Goal: Transaction & Acquisition: Download file/media

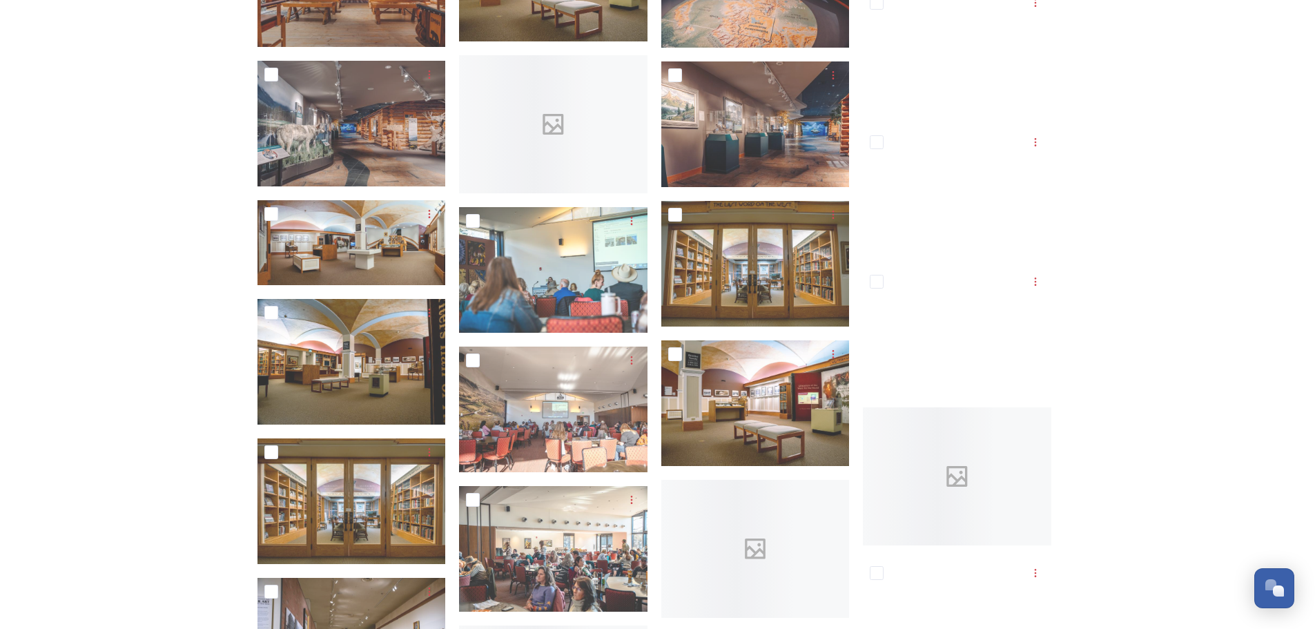
scroll to position [6328, 0]
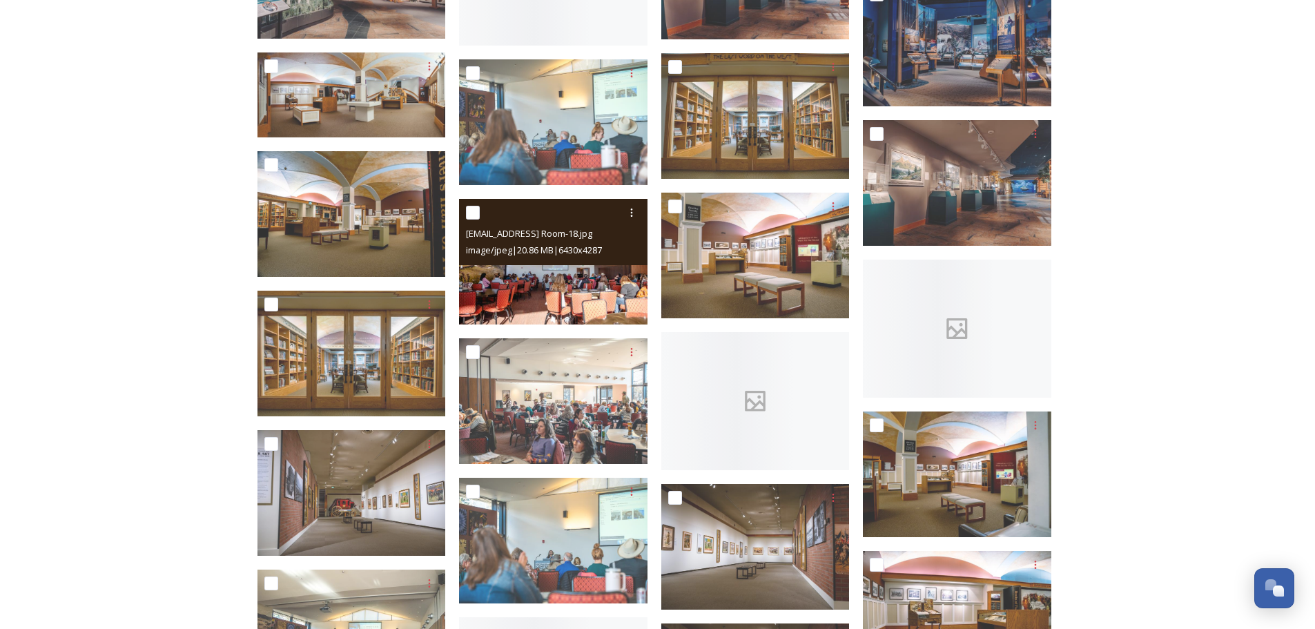
click at [554, 295] on img at bounding box center [553, 262] width 188 height 126
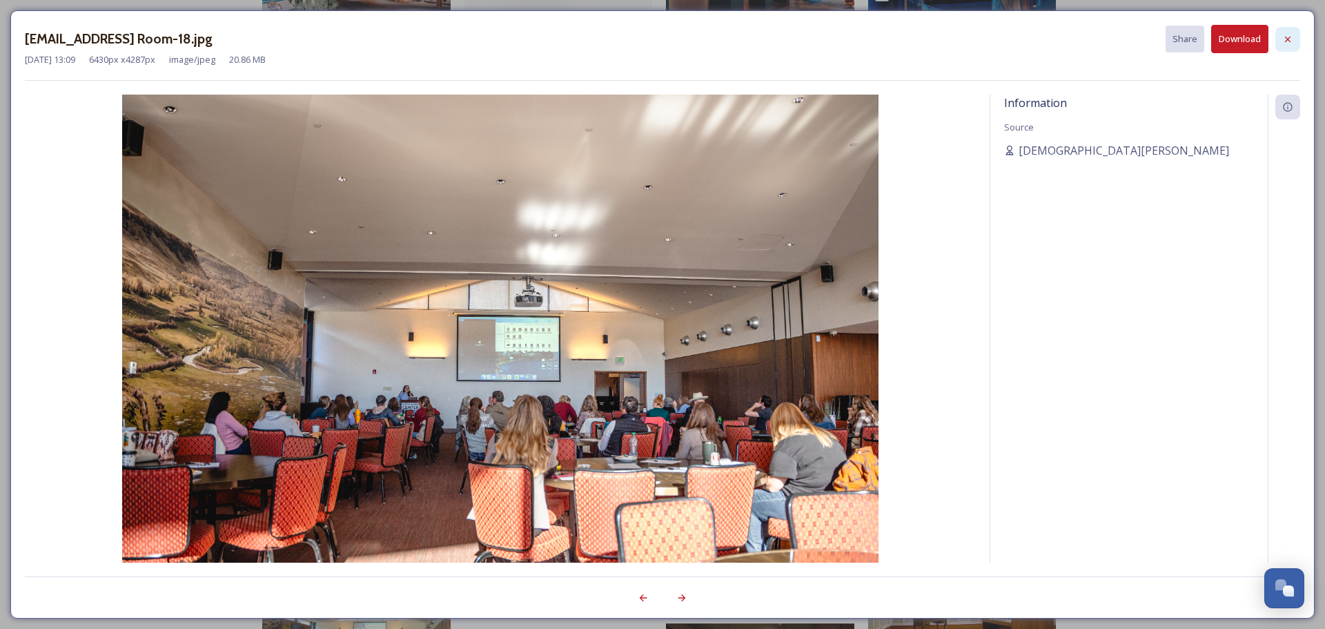
click at [1293, 41] on icon at bounding box center [1287, 39] width 11 height 11
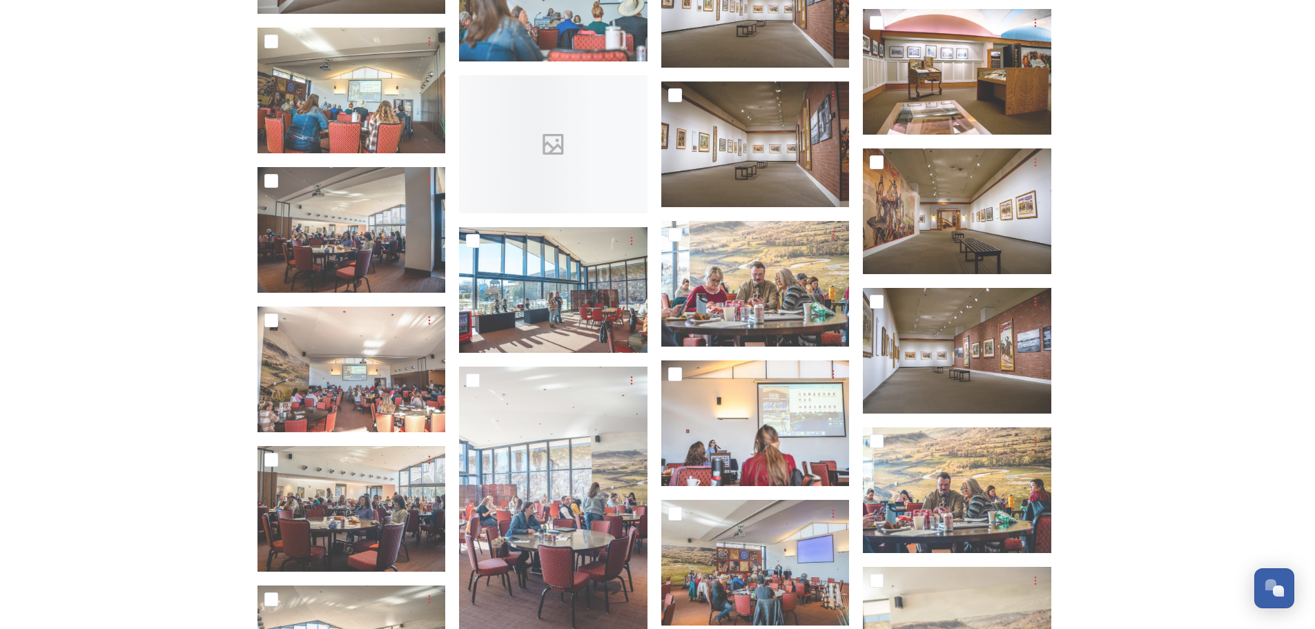
scroll to position [6902, 0]
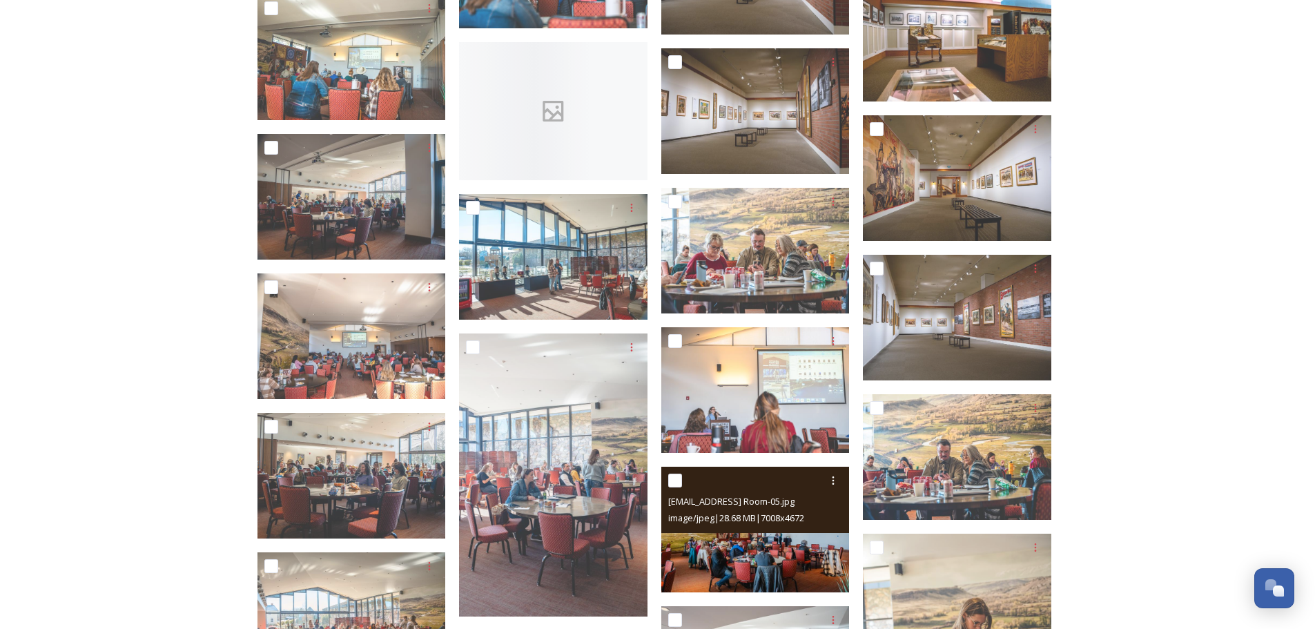
click at [776, 545] on img at bounding box center [755, 530] width 188 height 126
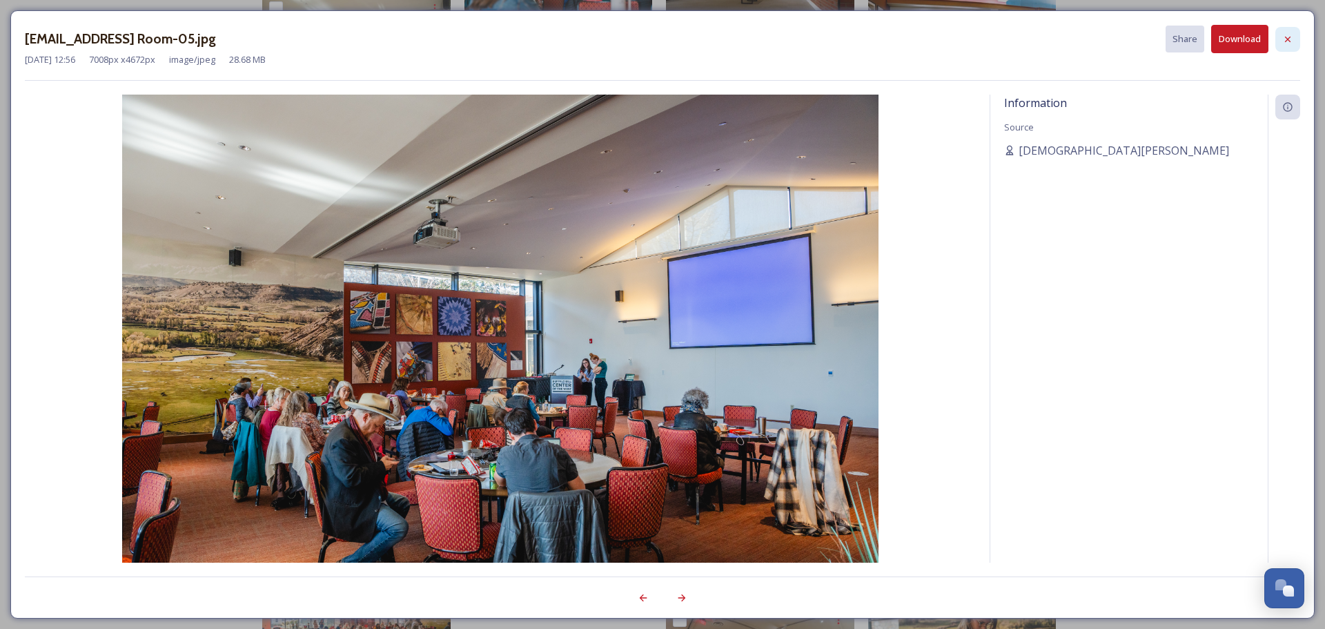
click at [1286, 39] on icon at bounding box center [1287, 39] width 11 height 11
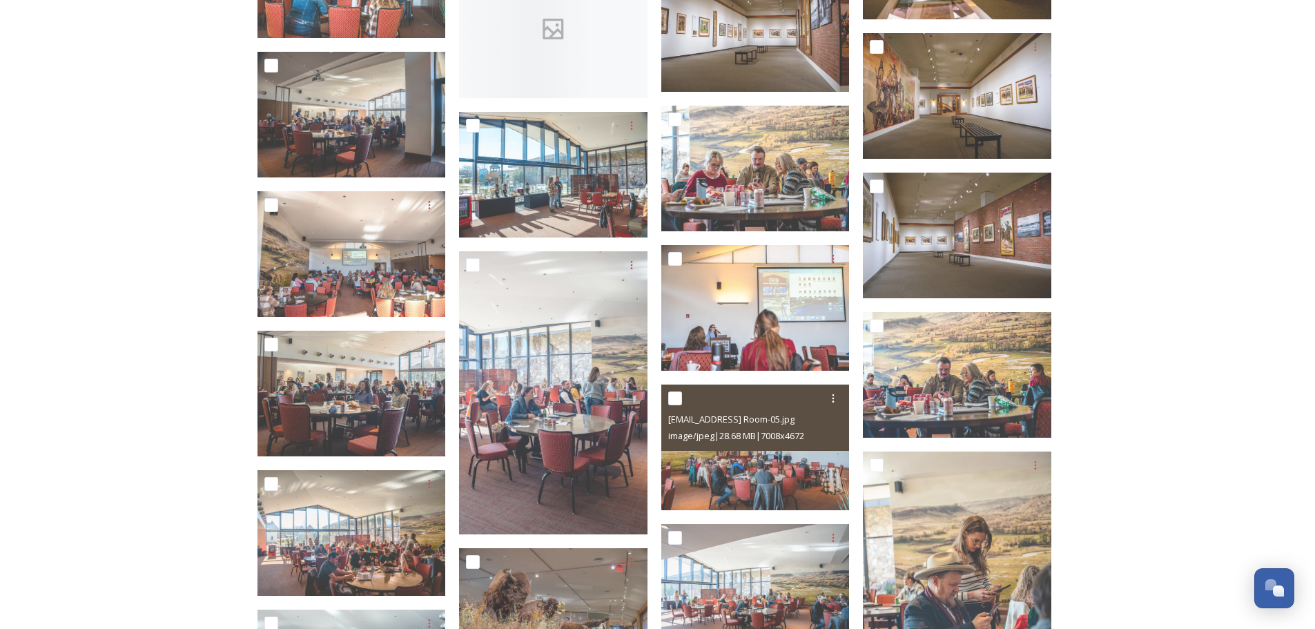
scroll to position [7018, 0]
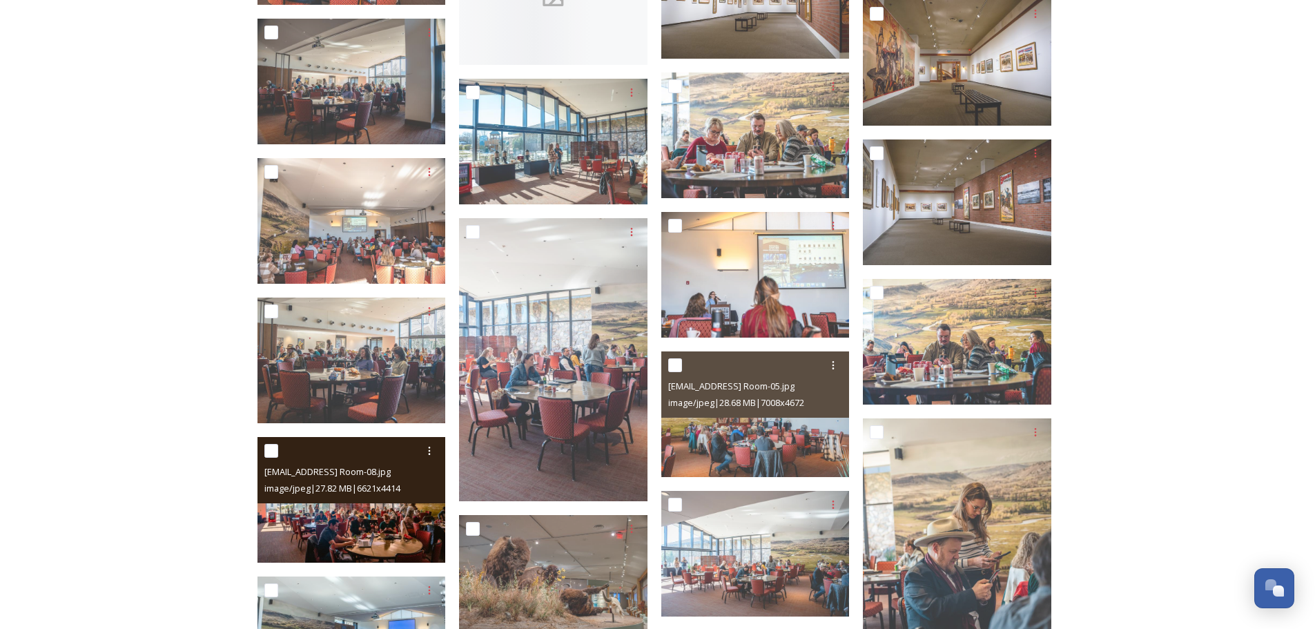
click at [282, 509] on img at bounding box center [351, 500] width 188 height 126
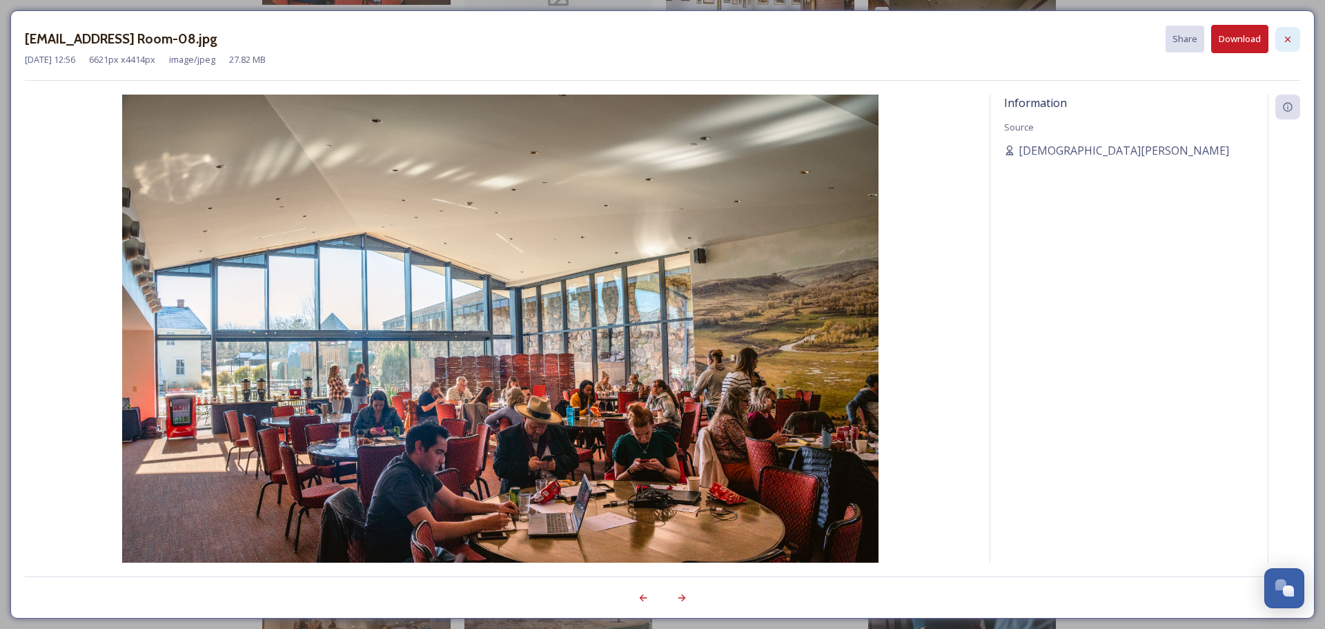
click at [1289, 36] on icon at bounding box center [1287, 39] width 11 height 11
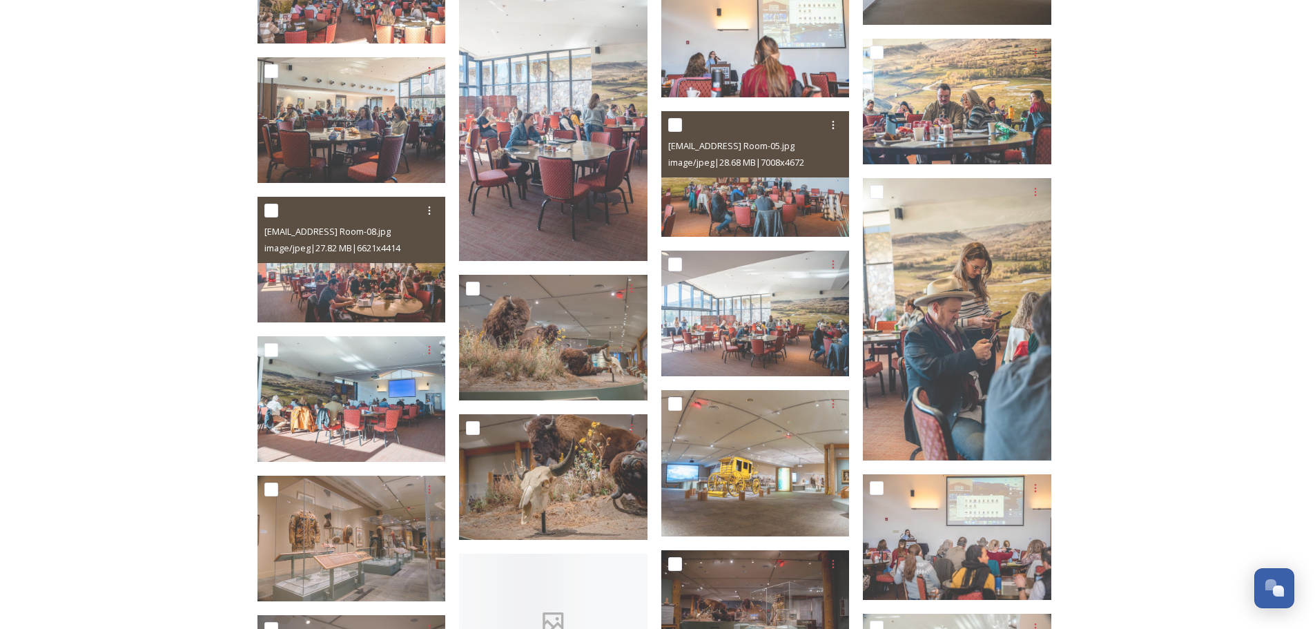
scroll to position [7290, 0]
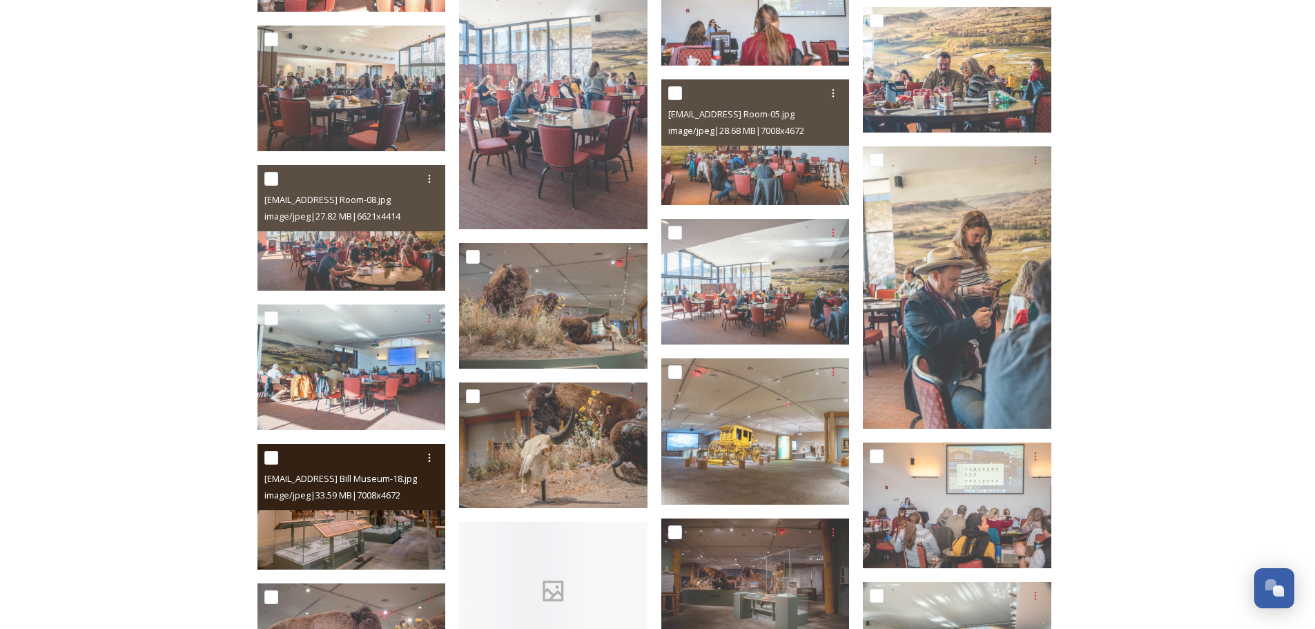
click at [271, 457] on input "checkbox" at bounding box center [271, 458] width 14 height 14
checkbox input "true"
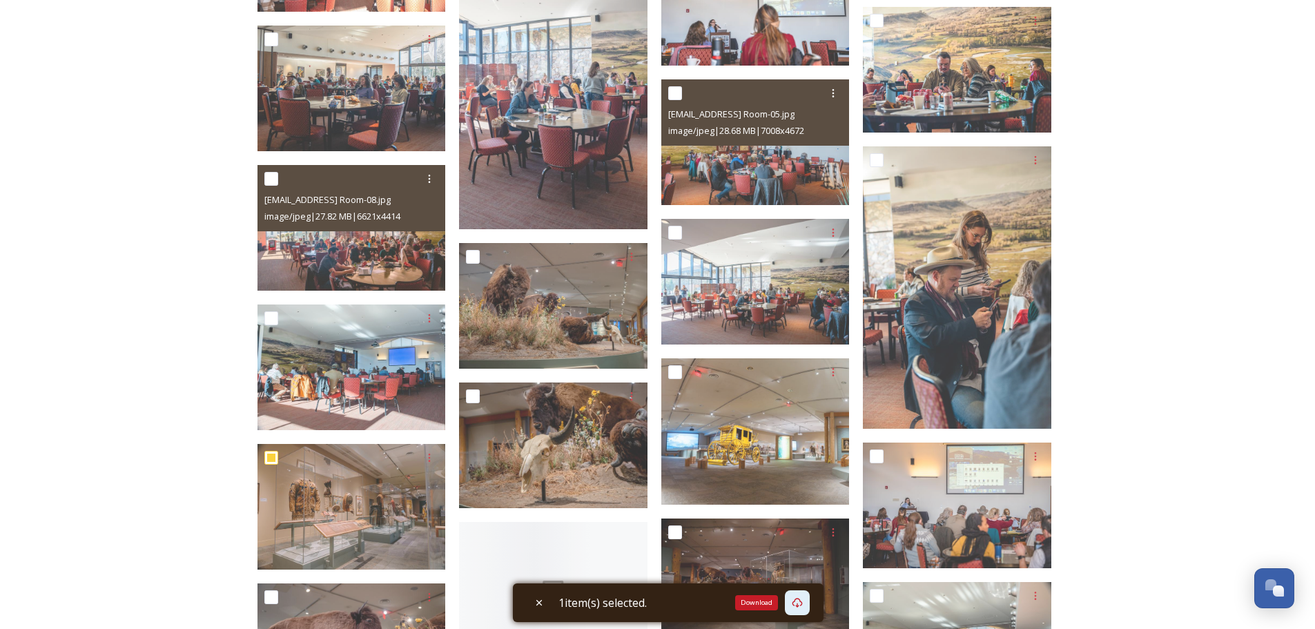
click at [799, 603] on icon at bounding box center [797, 602] width 11 height 11
click at [763, 605] on div "Download" at bounding box center [756, 602] width 43 height 15
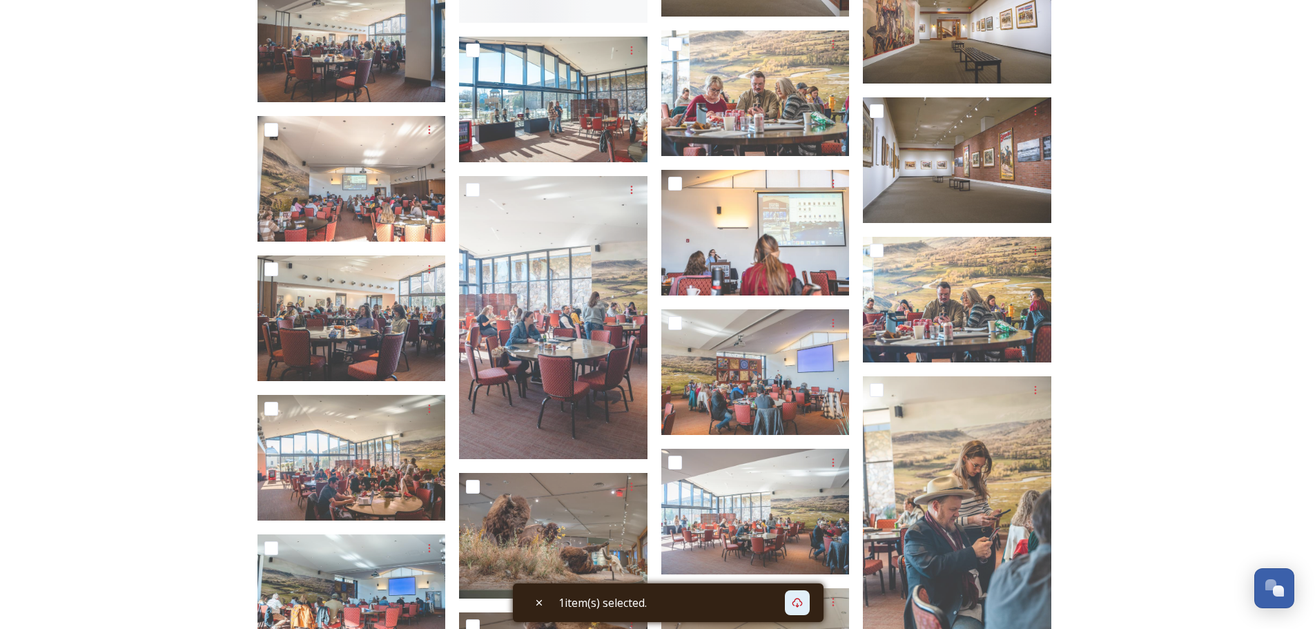
scroll to position [6945, 0]
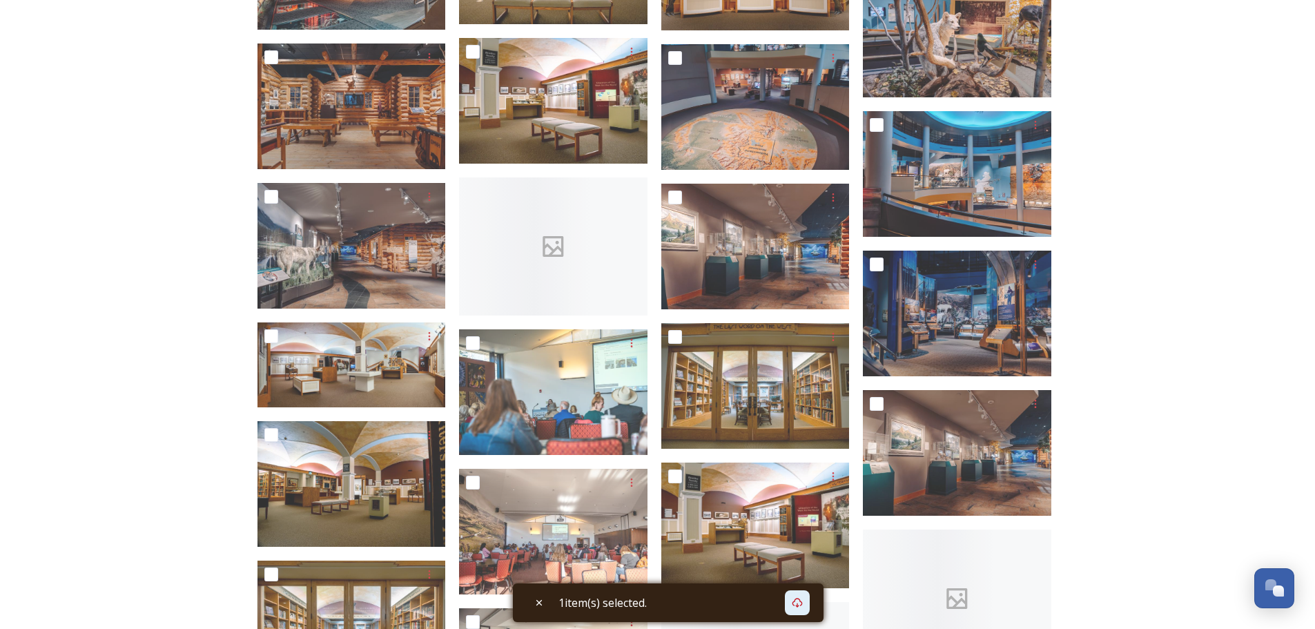
scroll to position [6024, 0]
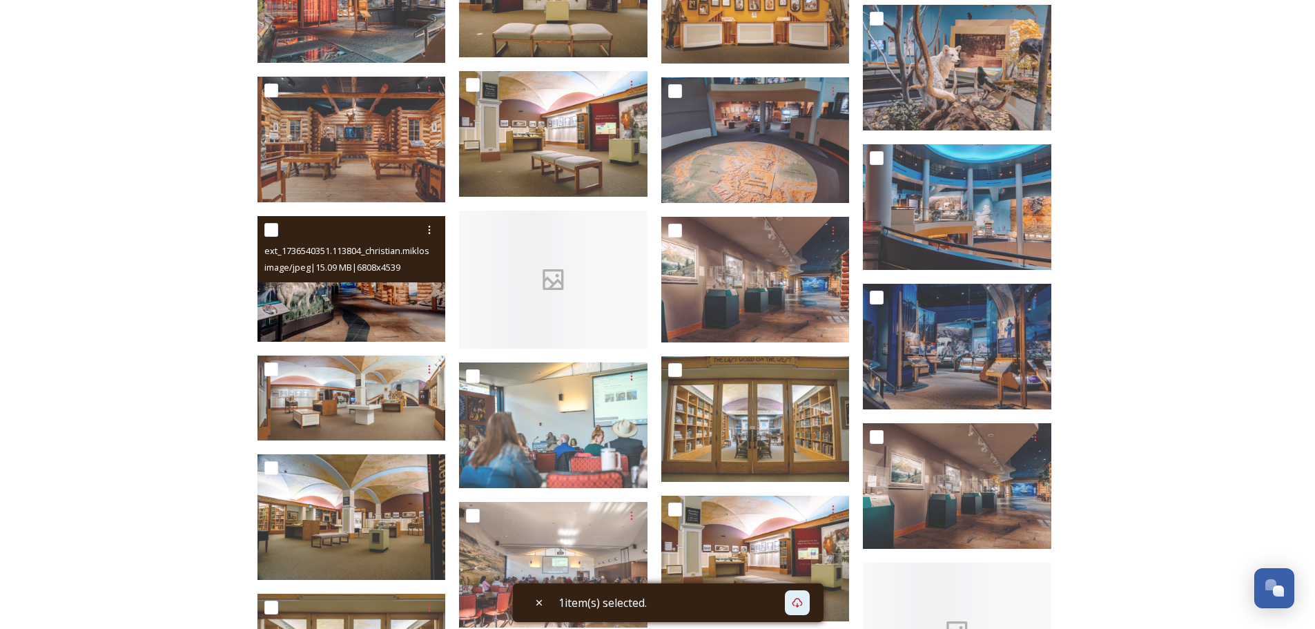
click at [393, 291] on img at bounding box center [351, 279] width 188 height 126
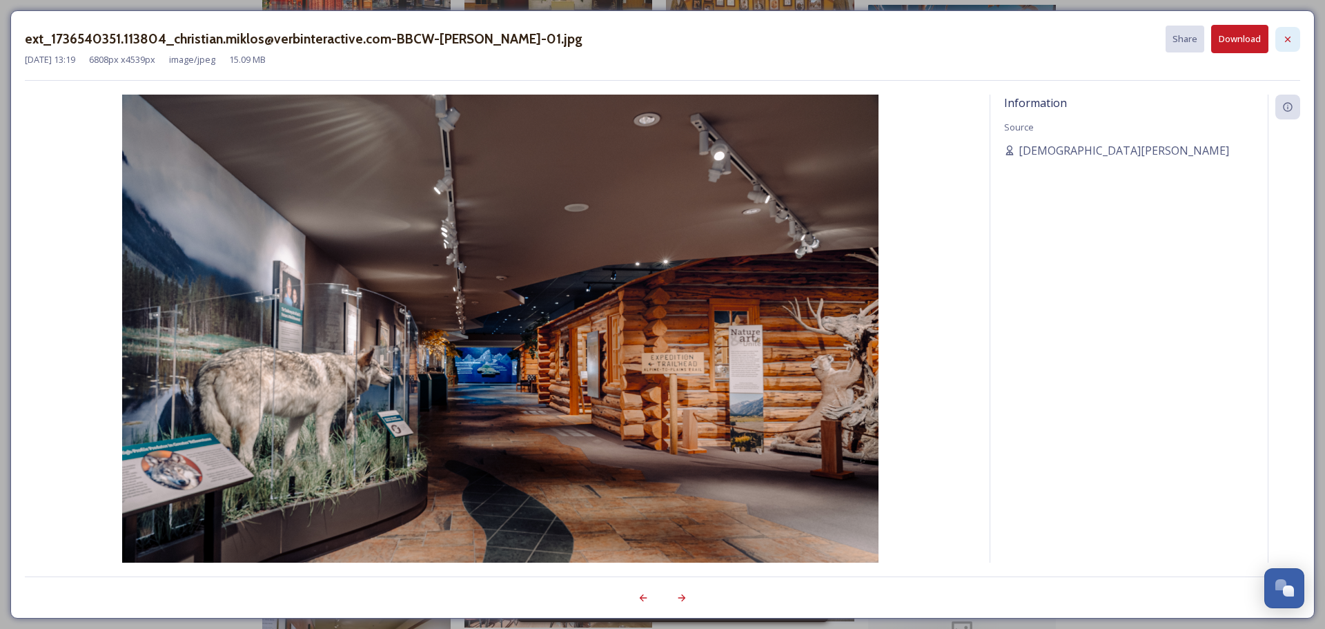
click at [1286, 41] on icon at bounding box center [1288, 39] width 6 height 6
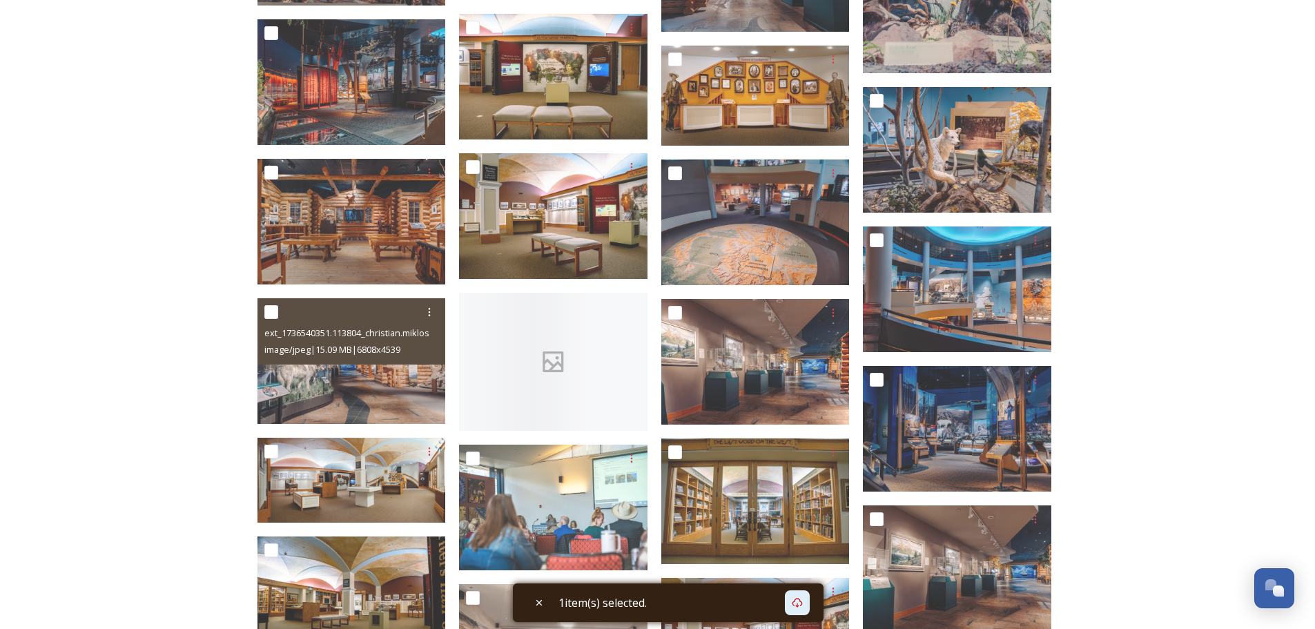
scroll to position [5909, 0]
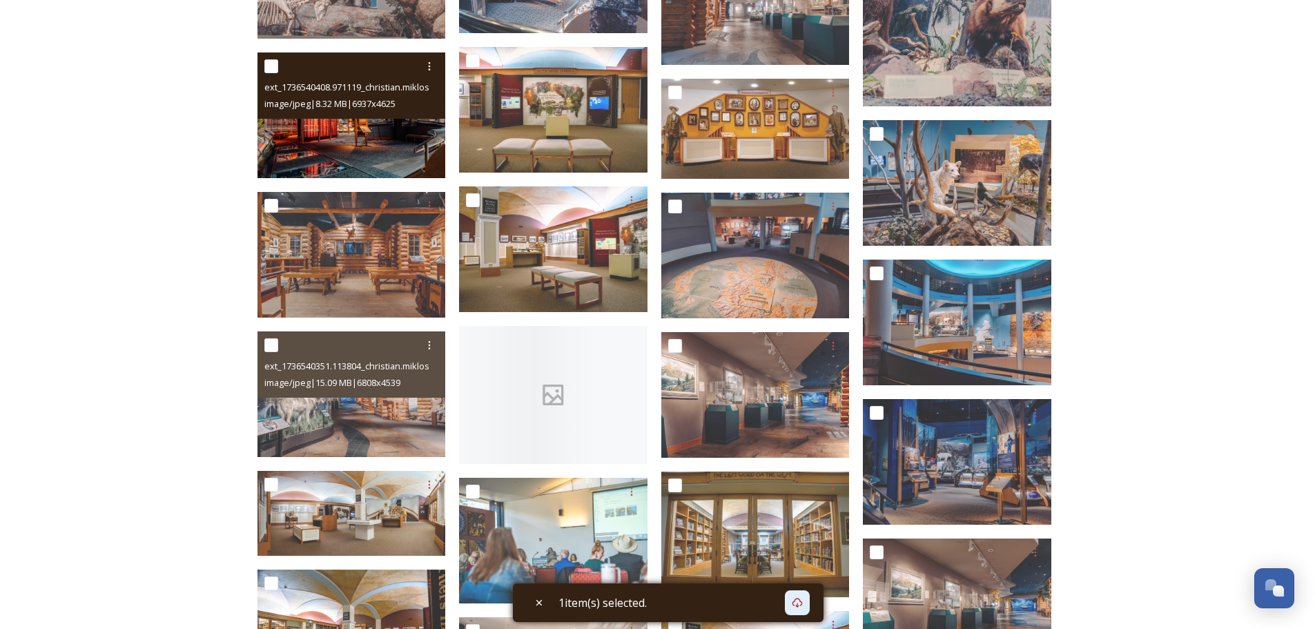
click at [409, 142] on img at bounding box center [351, 115] width 188 height 126
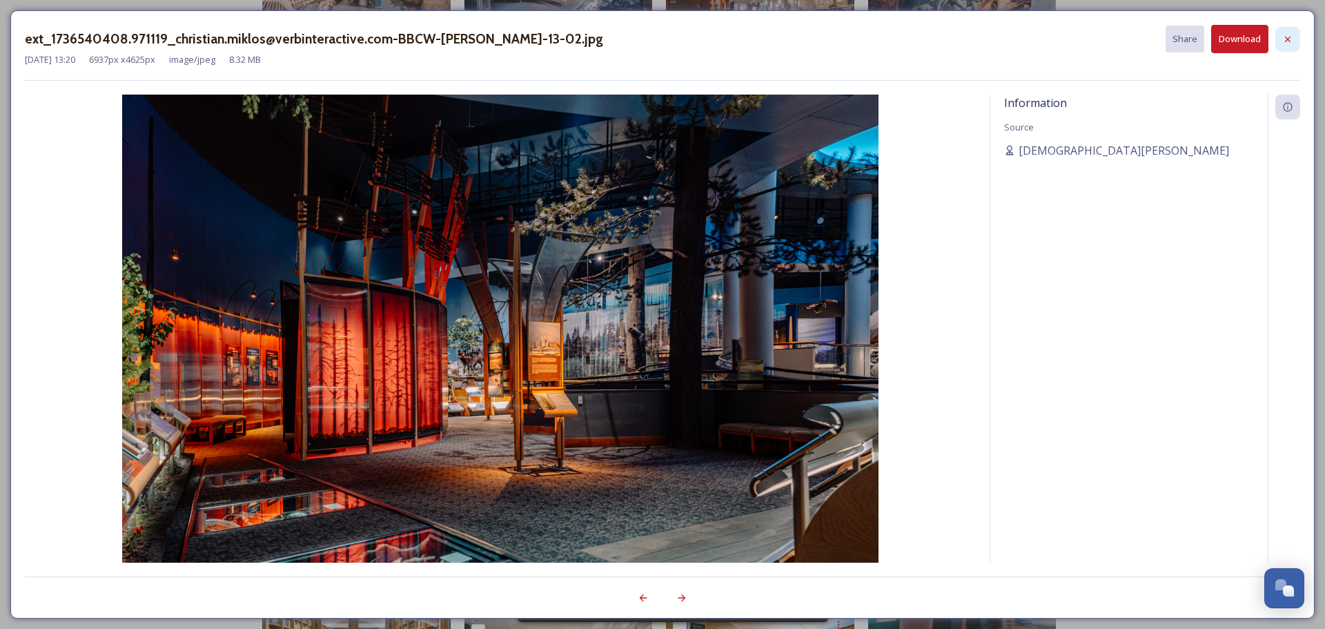
click at [1285, 39] on icon at bounding box center [1287, 39] width 11 height 11
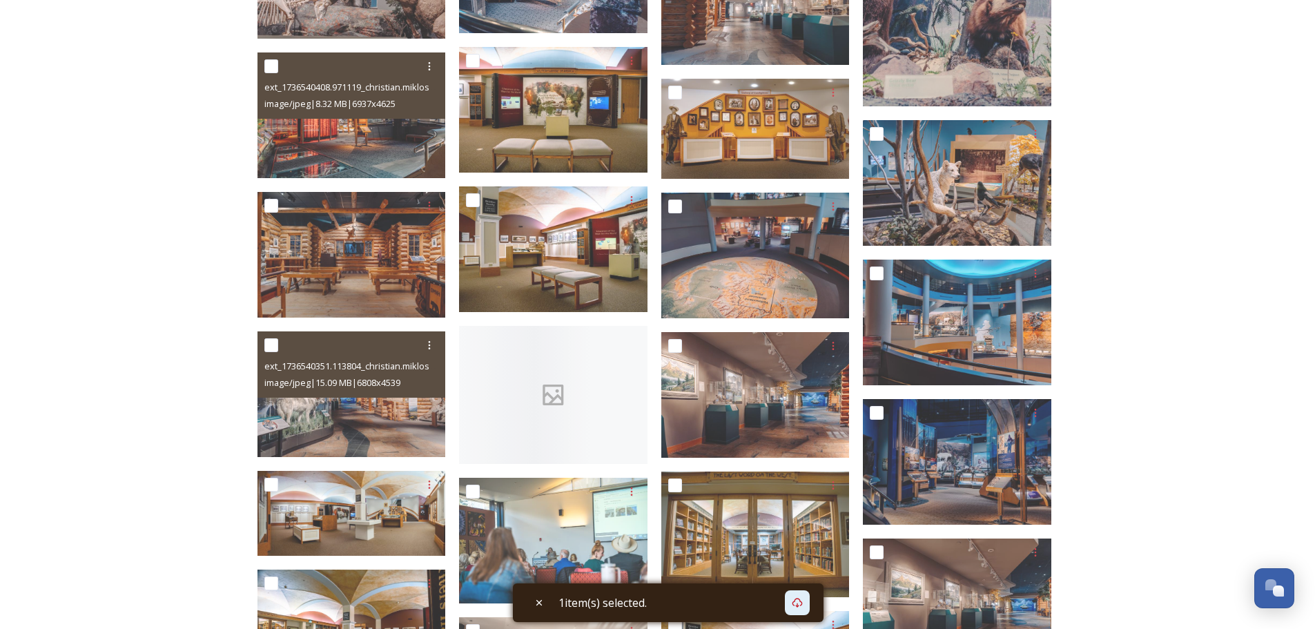
scroll to position [5795, 0]
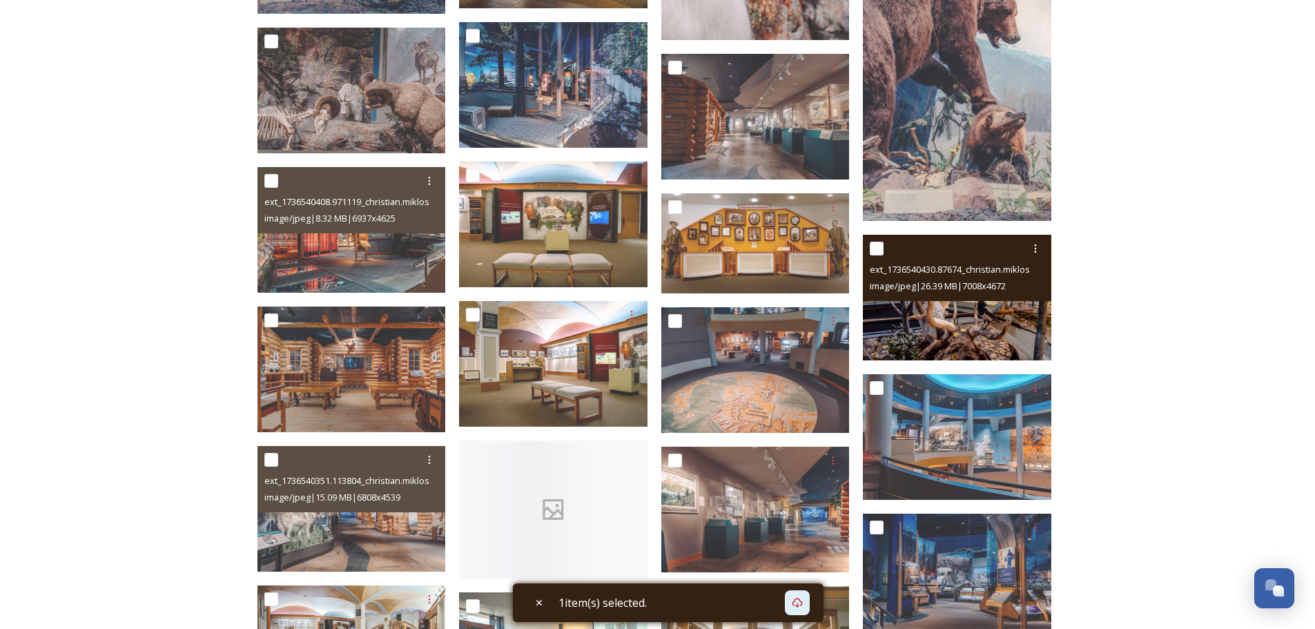
click at [997, 313] on img at bounding box center [957, 298] width 188 height 126
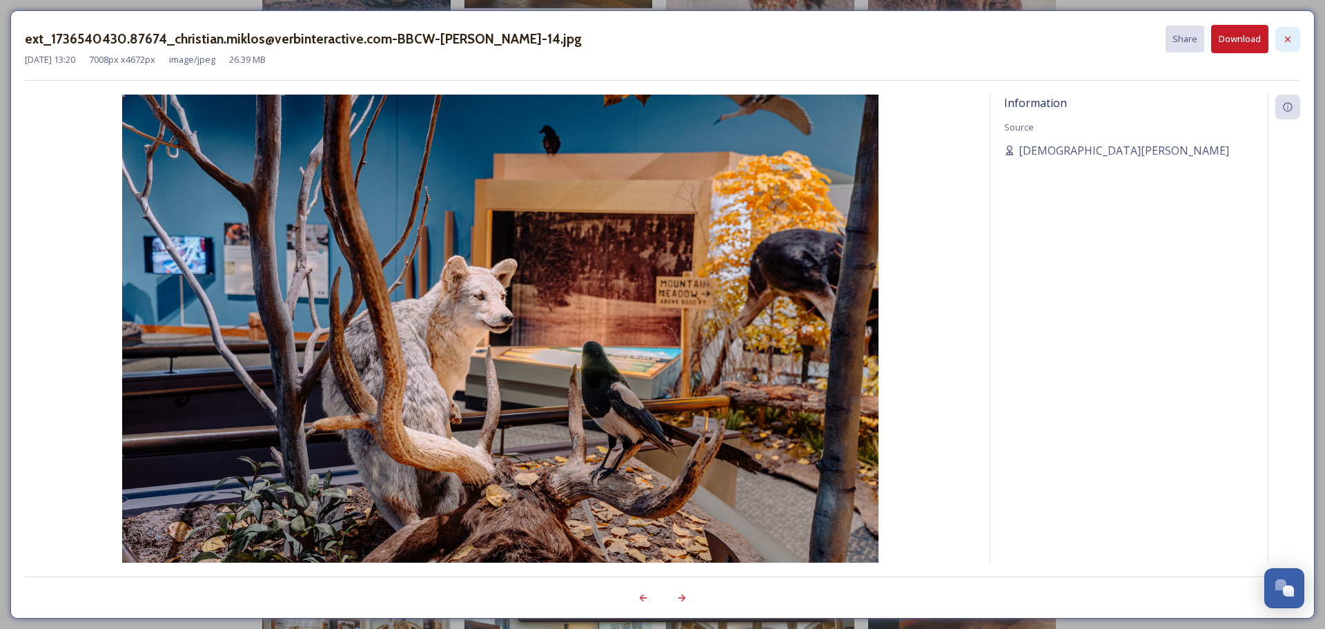
click at [1288, 41] on icon at bounding box center [1287, 39] width 11 height 11
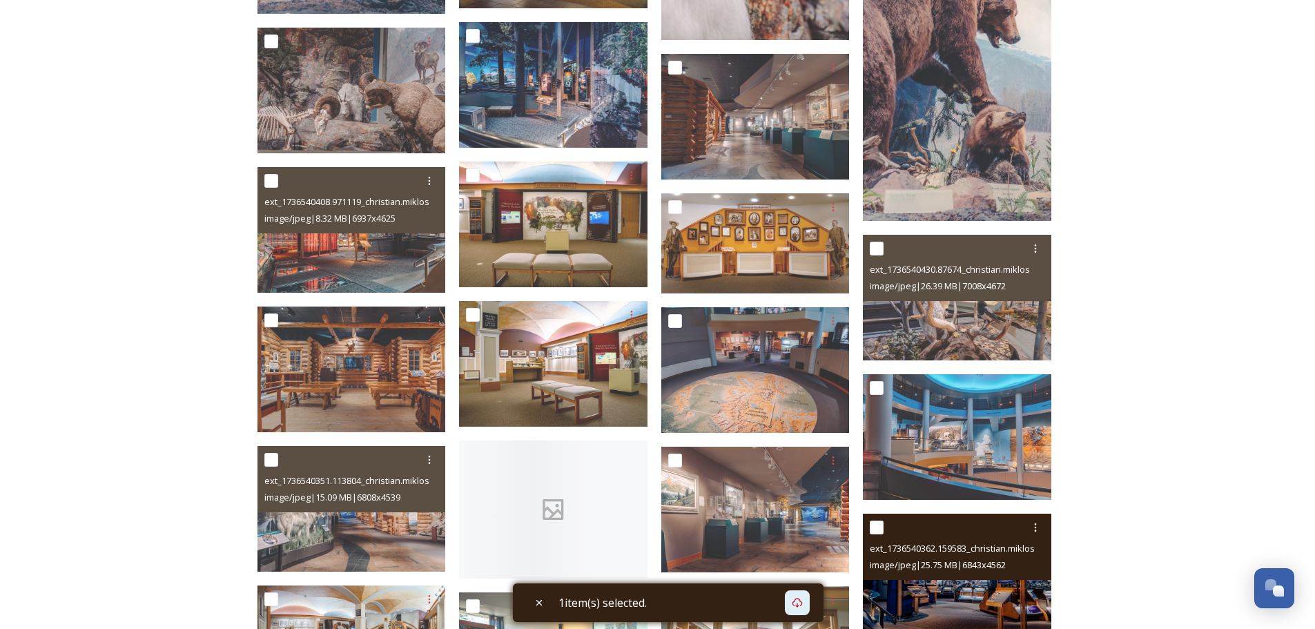
click at [970, 558] on span "image/jpeg | 25.75 MB | 6843 x 4562" at bounding box center [938, 564] width 136 height 12
click at [971, 589] on img at bounding box center [957, 577] width 188 height 126
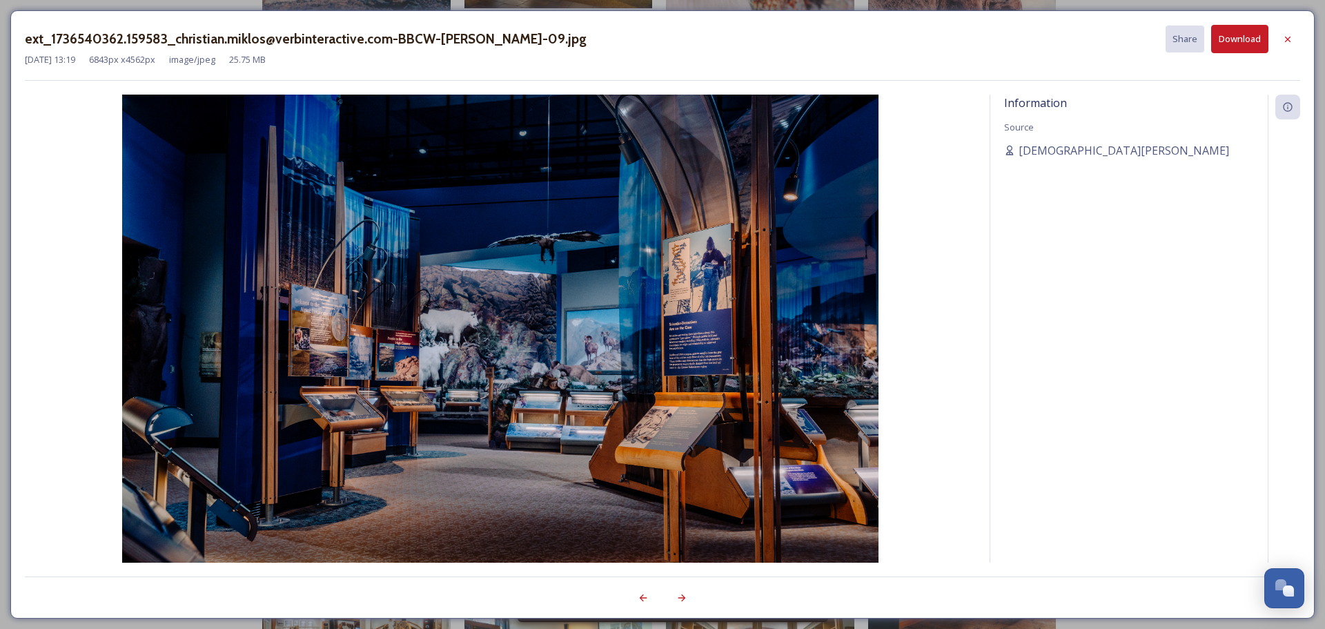
click at [1243, 35] on button "Download" at bounding box center [1239, 39] width 57 height 28
click at [895, 426] on img at bounding box center [500, 347] width 951 height 505
click at [1287, 37] on icon at bounding box center [1287, 39] width 11 height 11
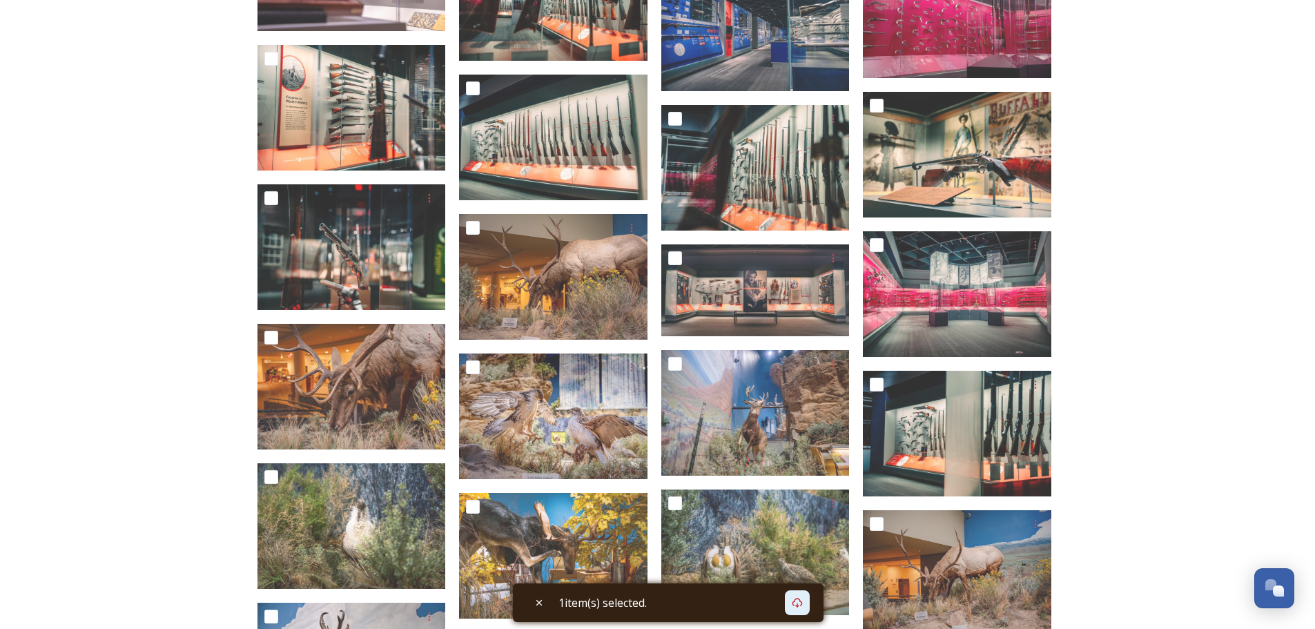
scroll to position [3954, 0]
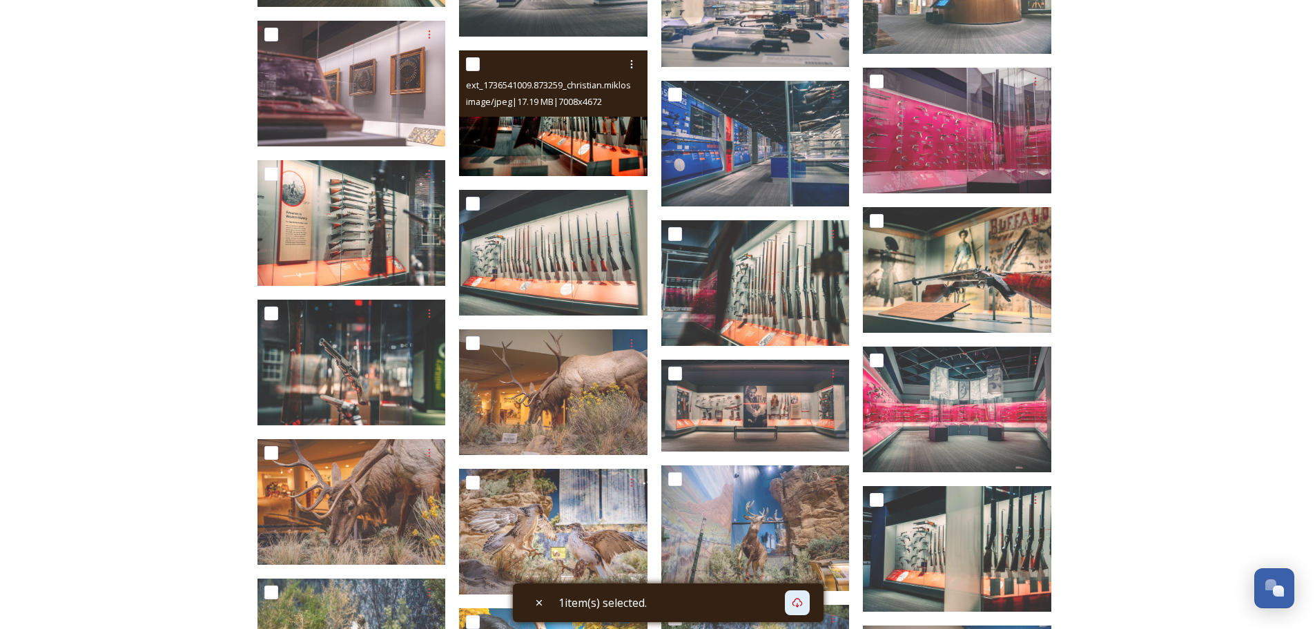
click at [560, 137] on img at bounding box center [553, 113] width 188 height 126
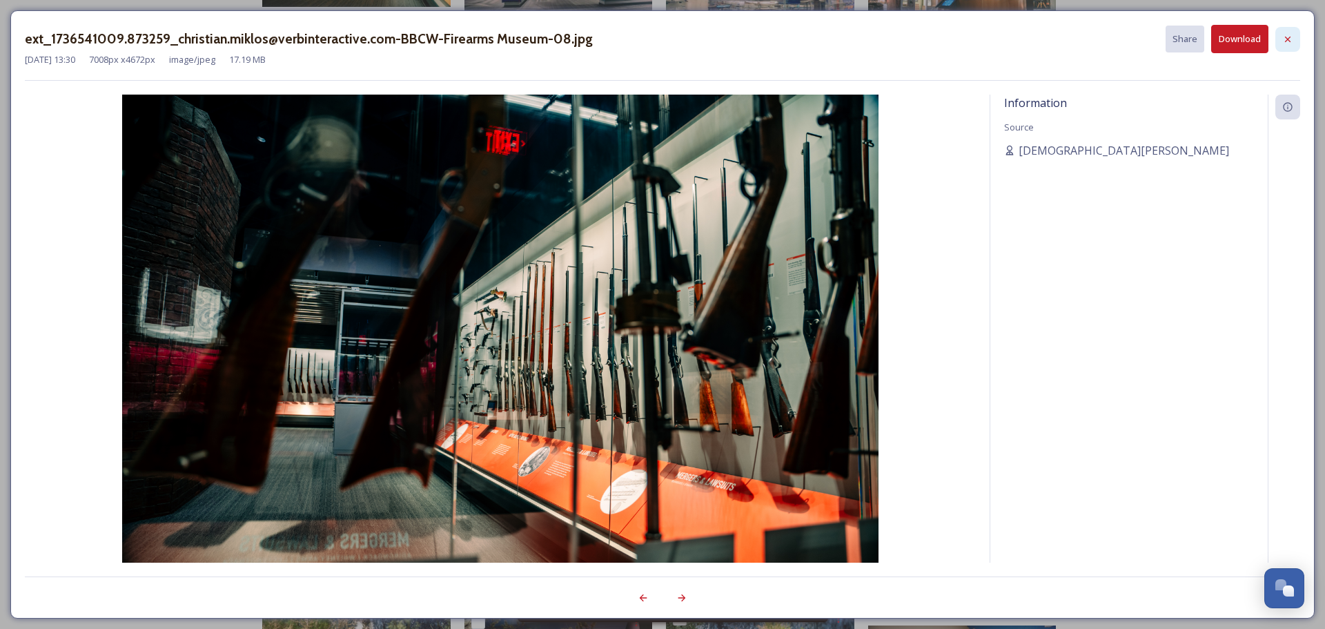
click at [1286, 31] on div at bounding box center [1288, 39] width 25 height 25
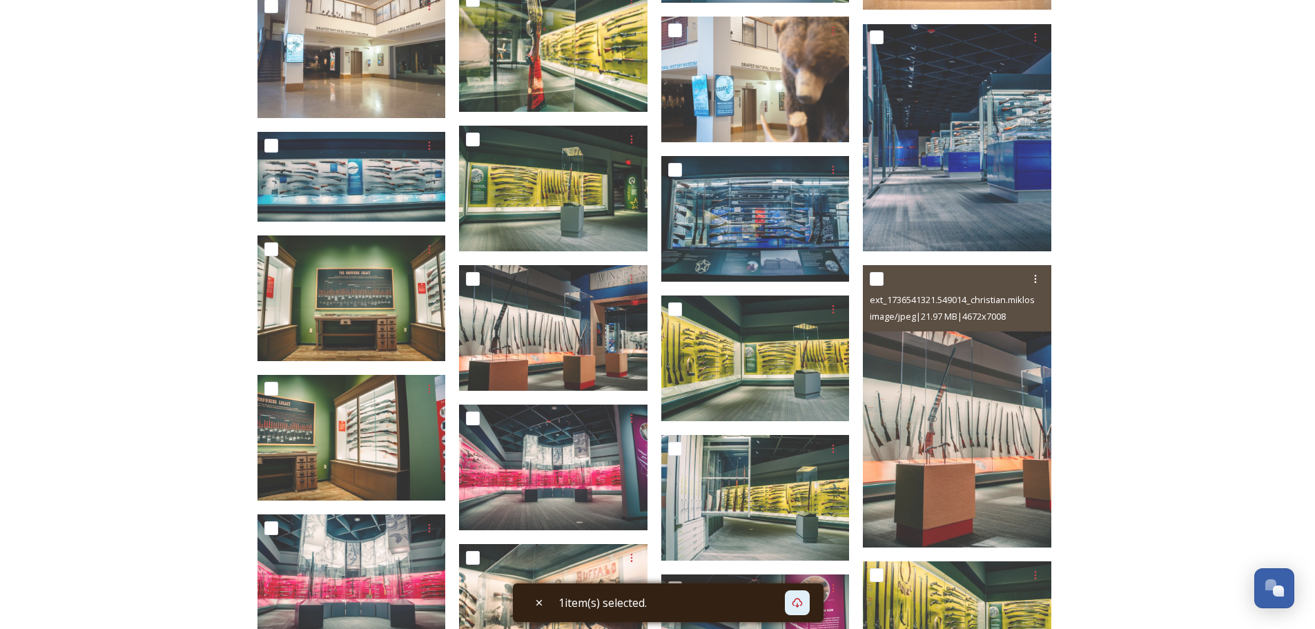
scroll to position [3148, 0]
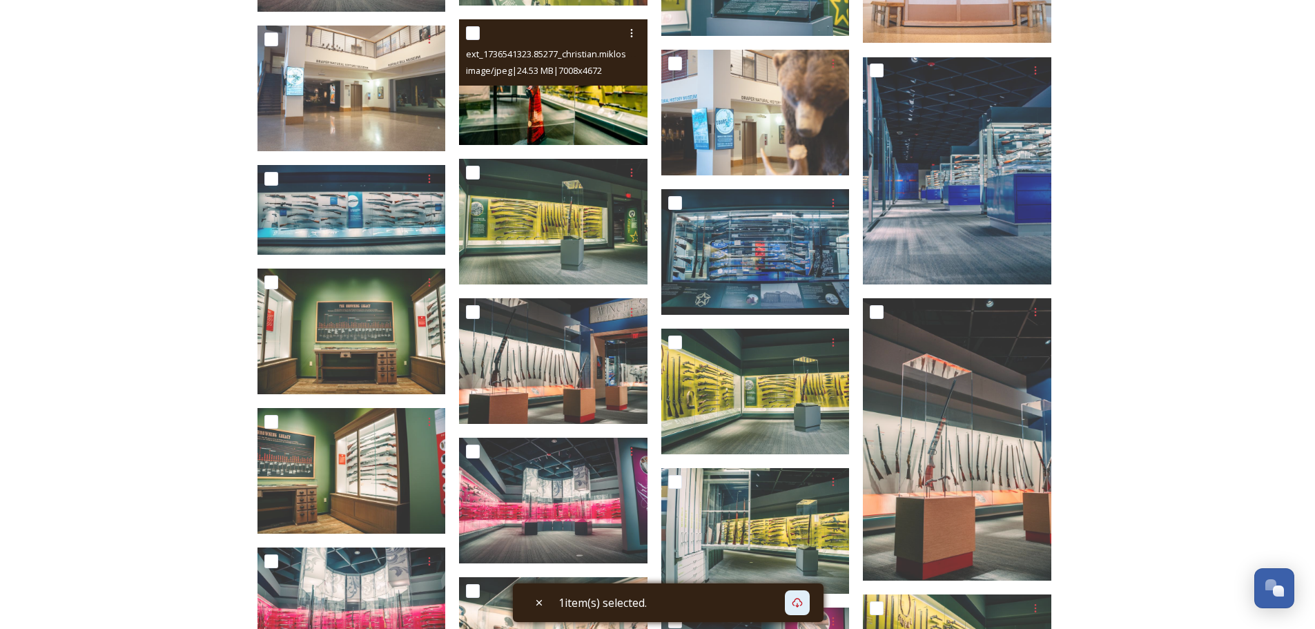
click at [596, 110] on img at bounding box center [553, 82] width 188 height 126
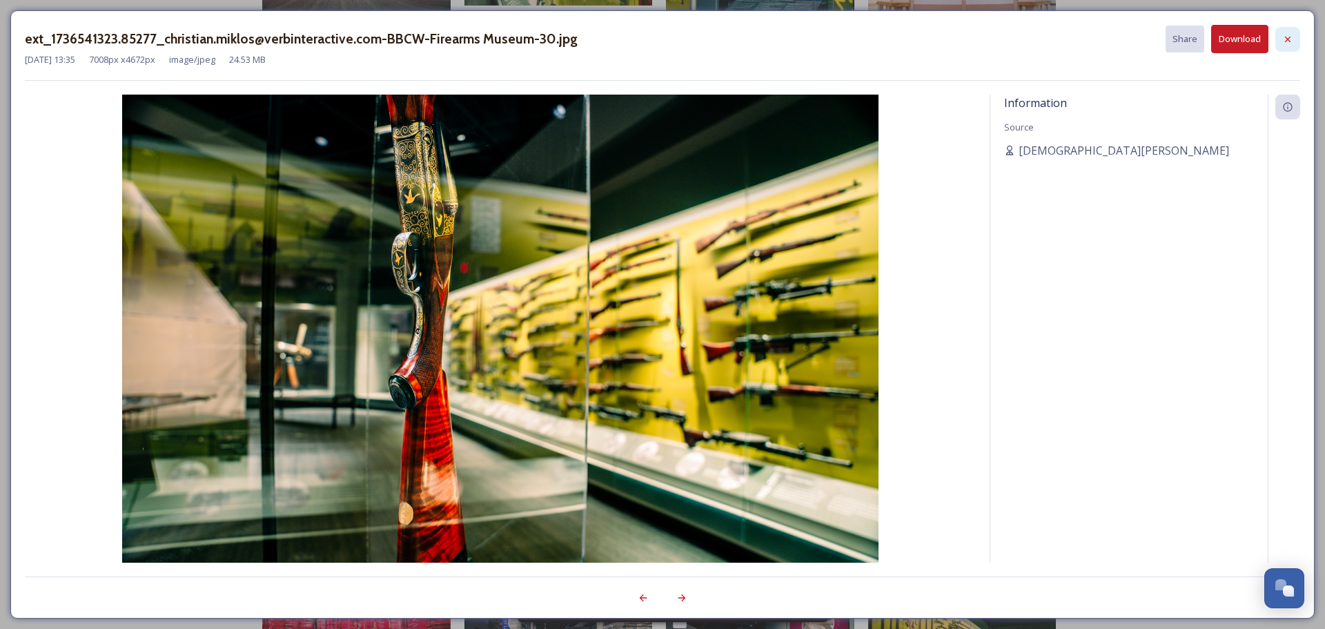
click at [1289, 34] on icon at bounding box center [1287, 39] width 11 height 11
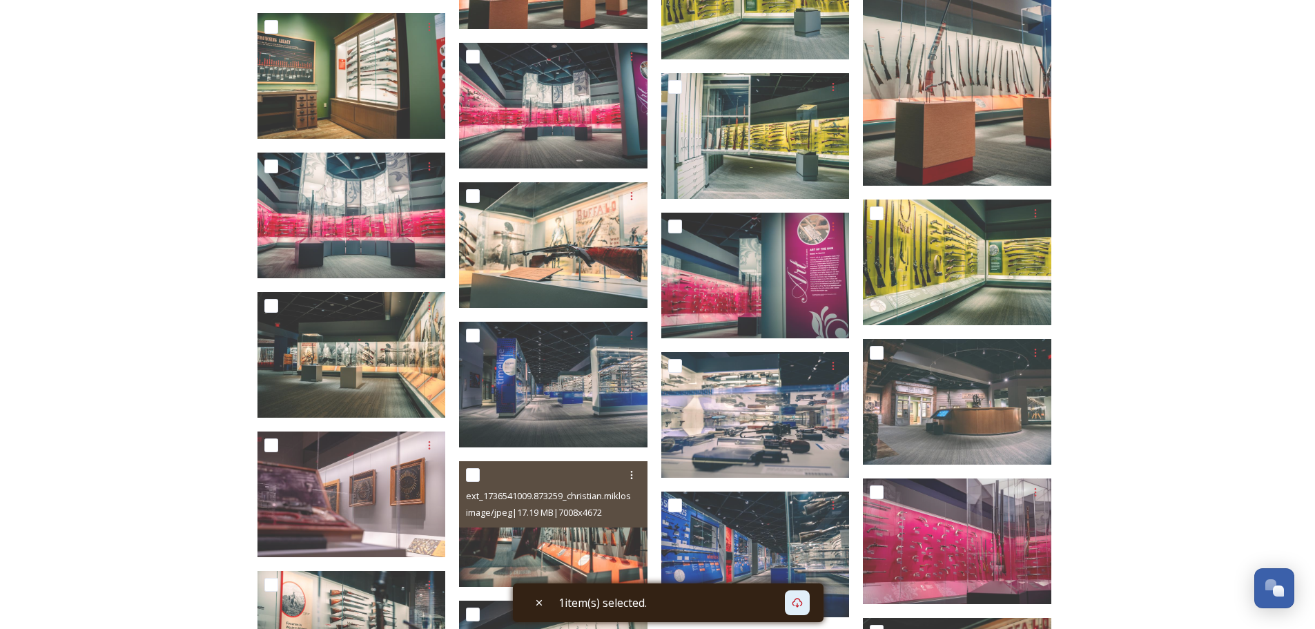
scroll to position [3609, 0]
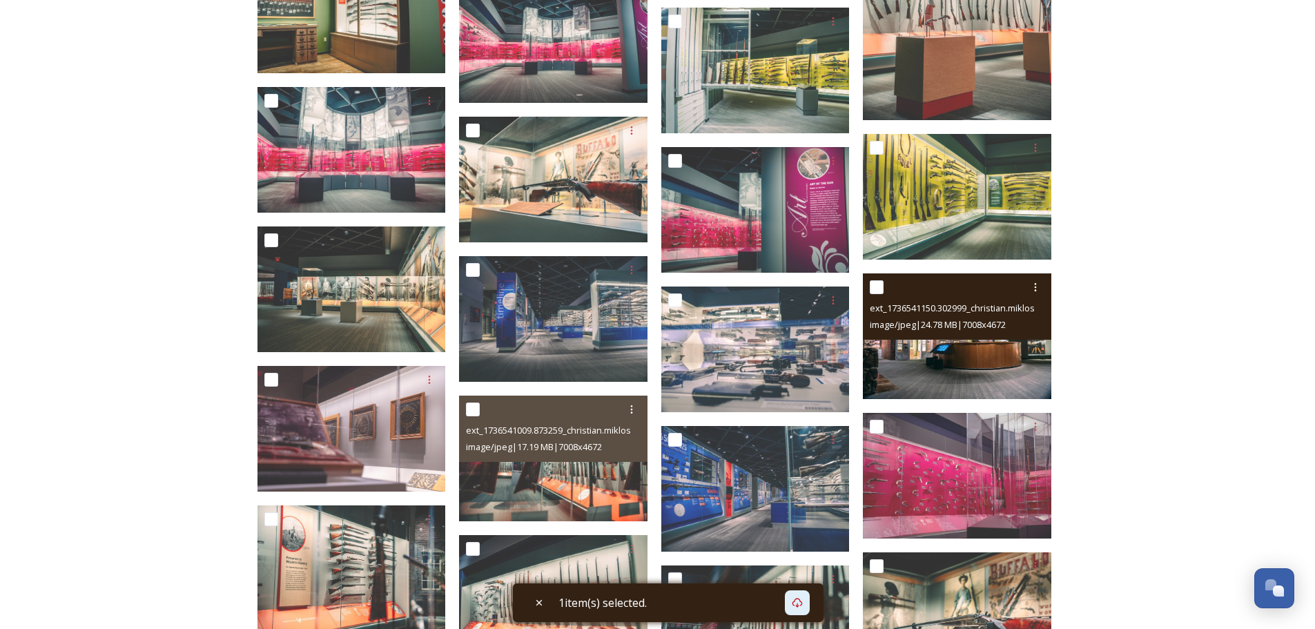
click at [1013, 377] on img at bounding box center [957, 336] width 188 height 126
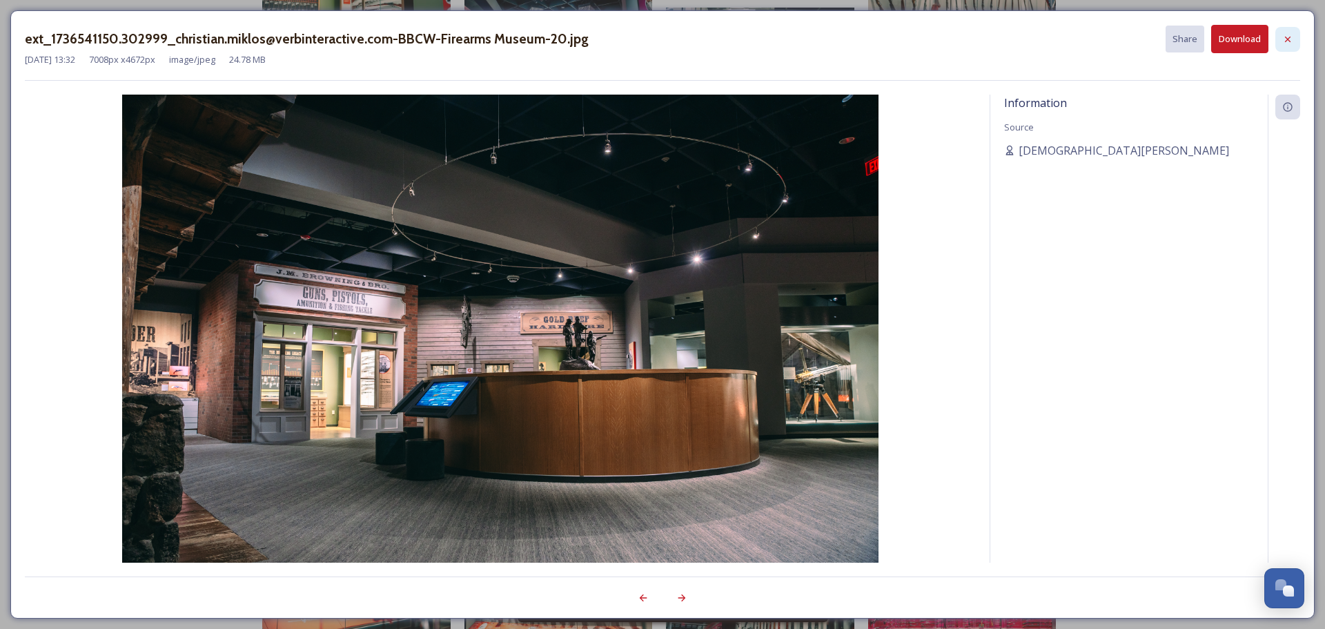
click at [1289, 34] on icon at bounding box center [1287, 39] width 11 height 11
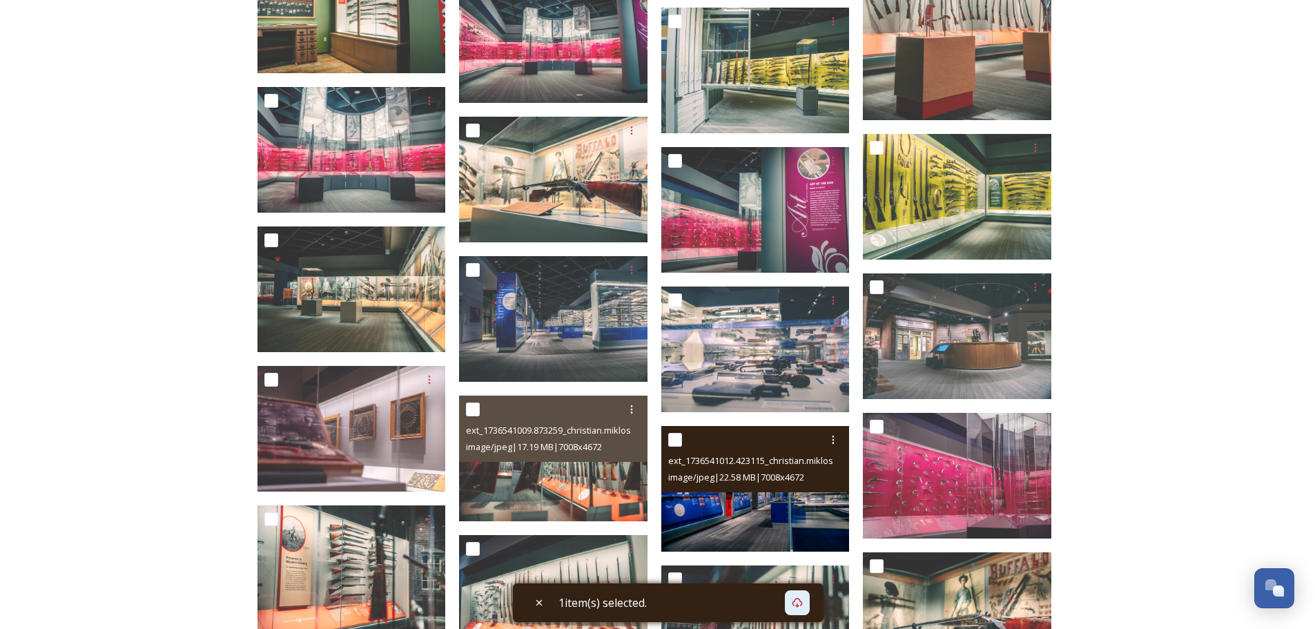
click at [745, 519] on img at bounding box center [755, 489] width 188 height 126
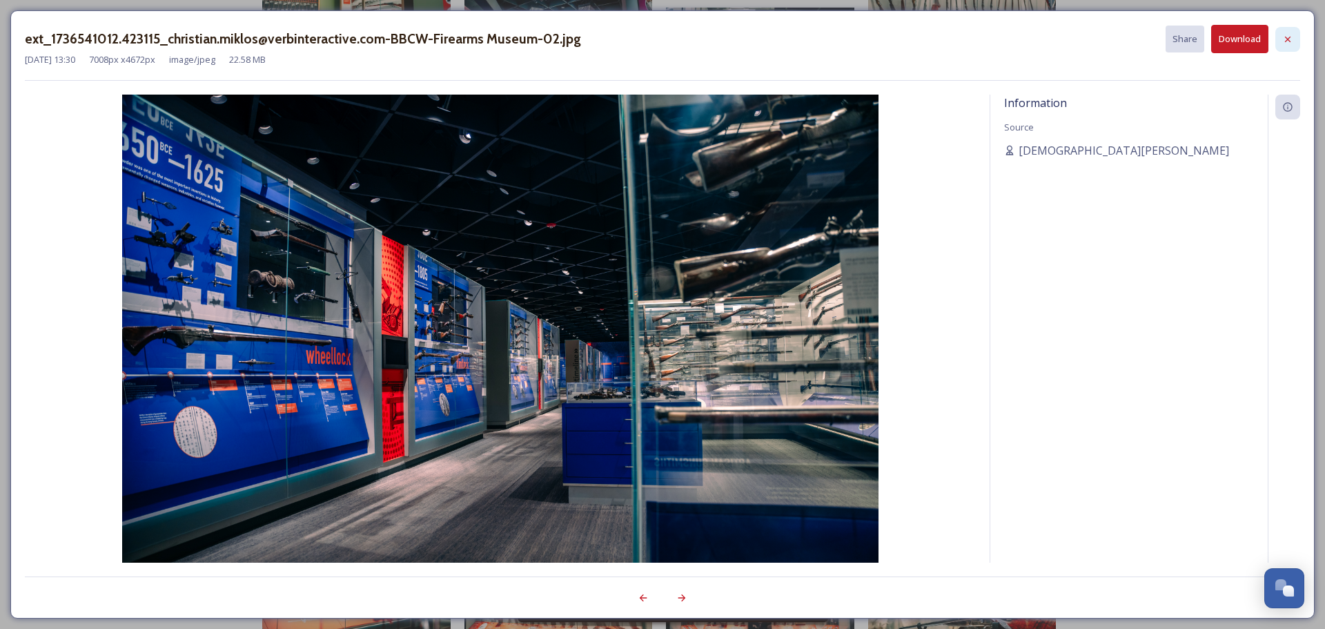
click at [1282, 38] on div at bounding box center [1288, 39] width 25 height 25
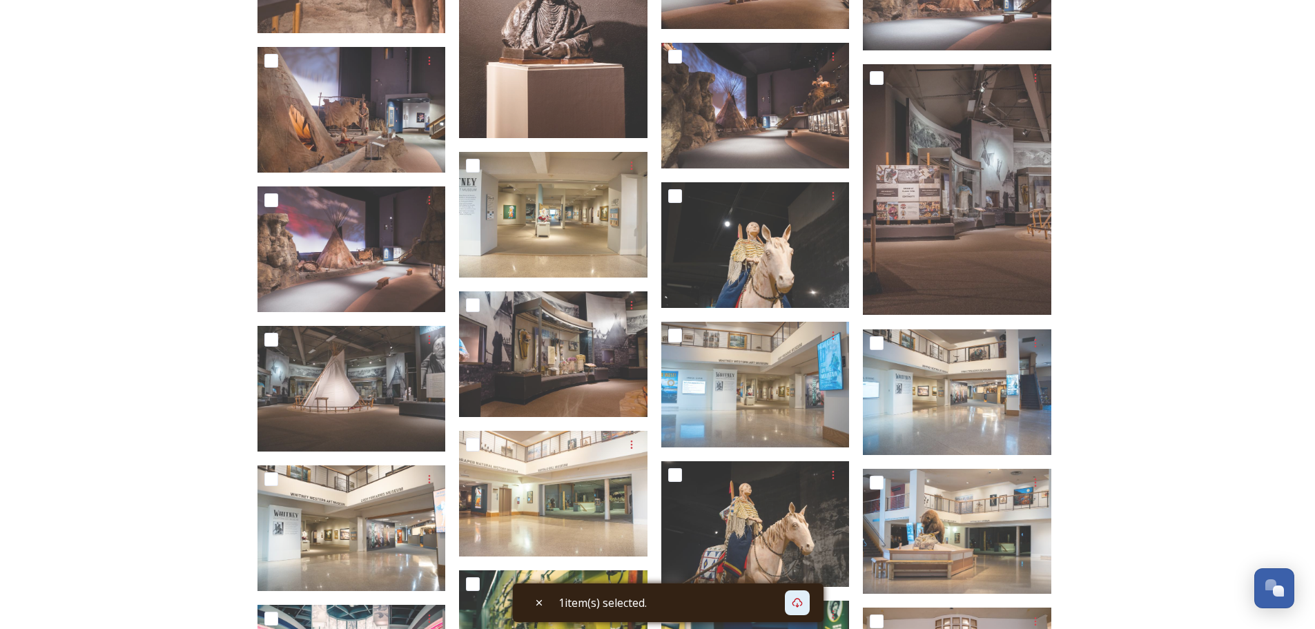
scroll to position [2343, 0]
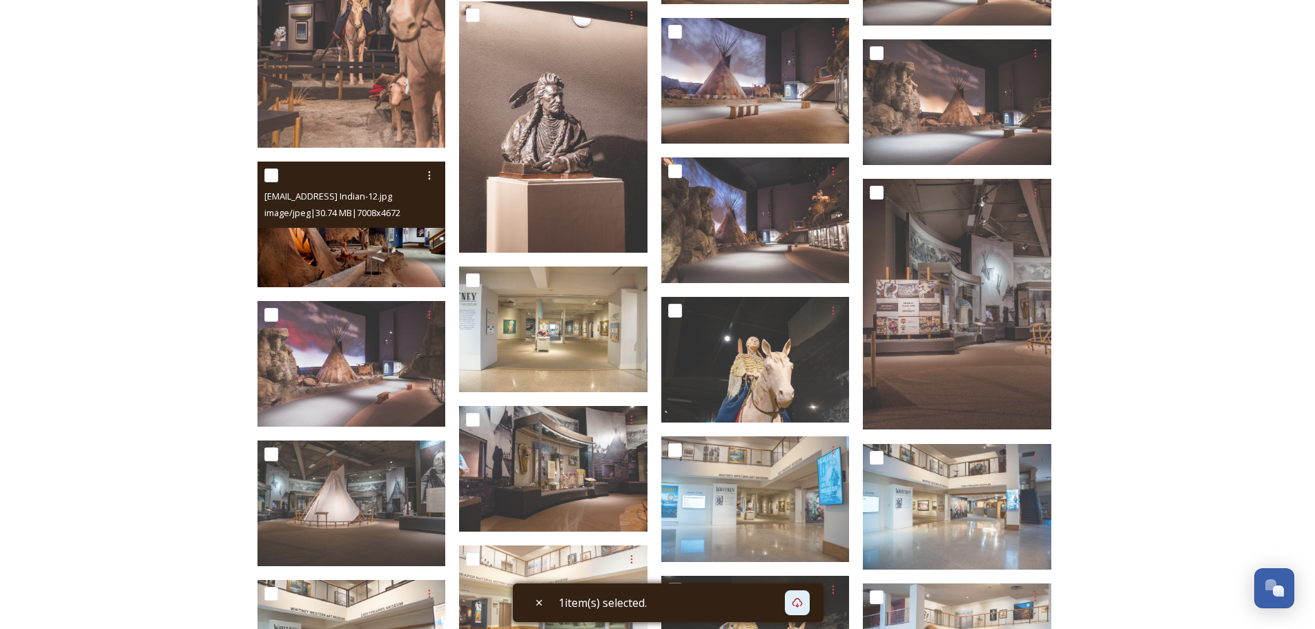
click at [418, 273] on img at bounding box center [351, 225] width 188 height 126
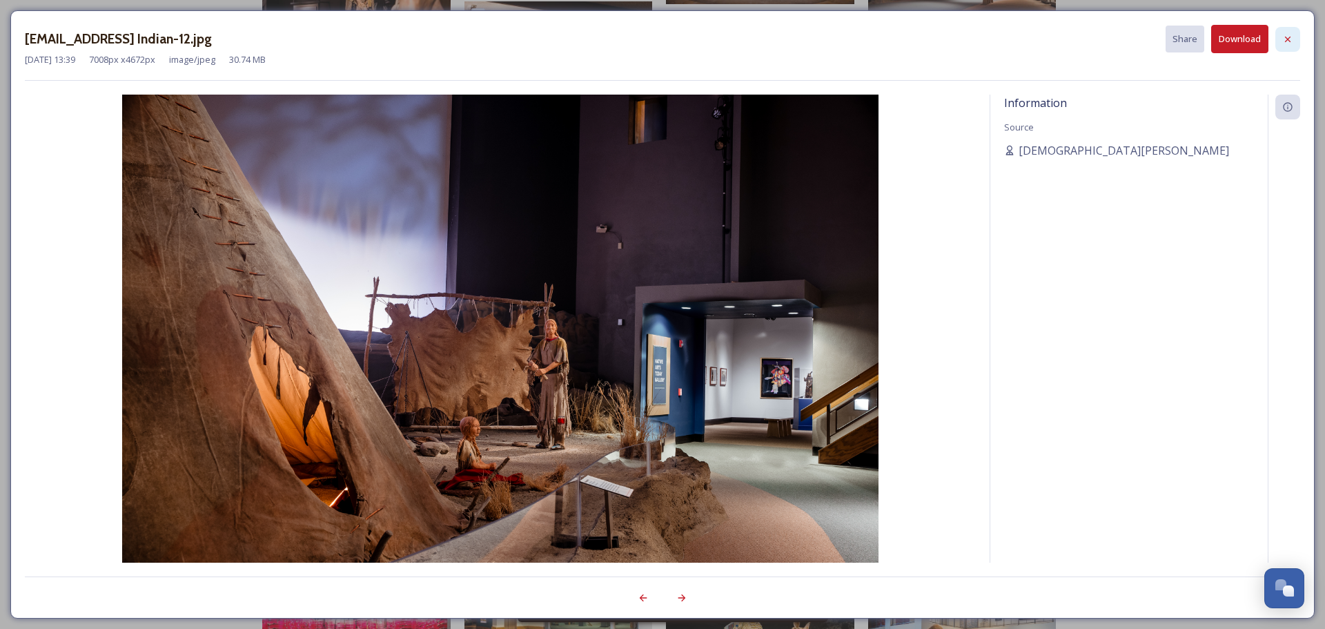
click at [1287, 41] on icon at bounding box center [1287, 39] width 11 height 11
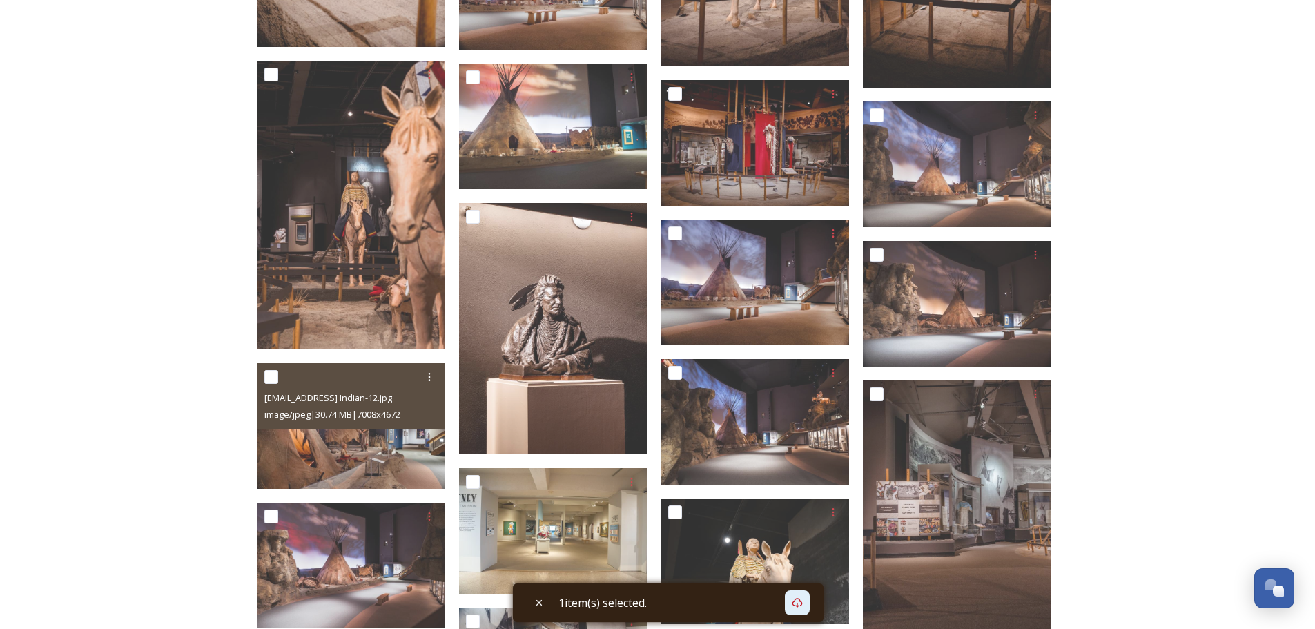
scroll to position [2113, 0]
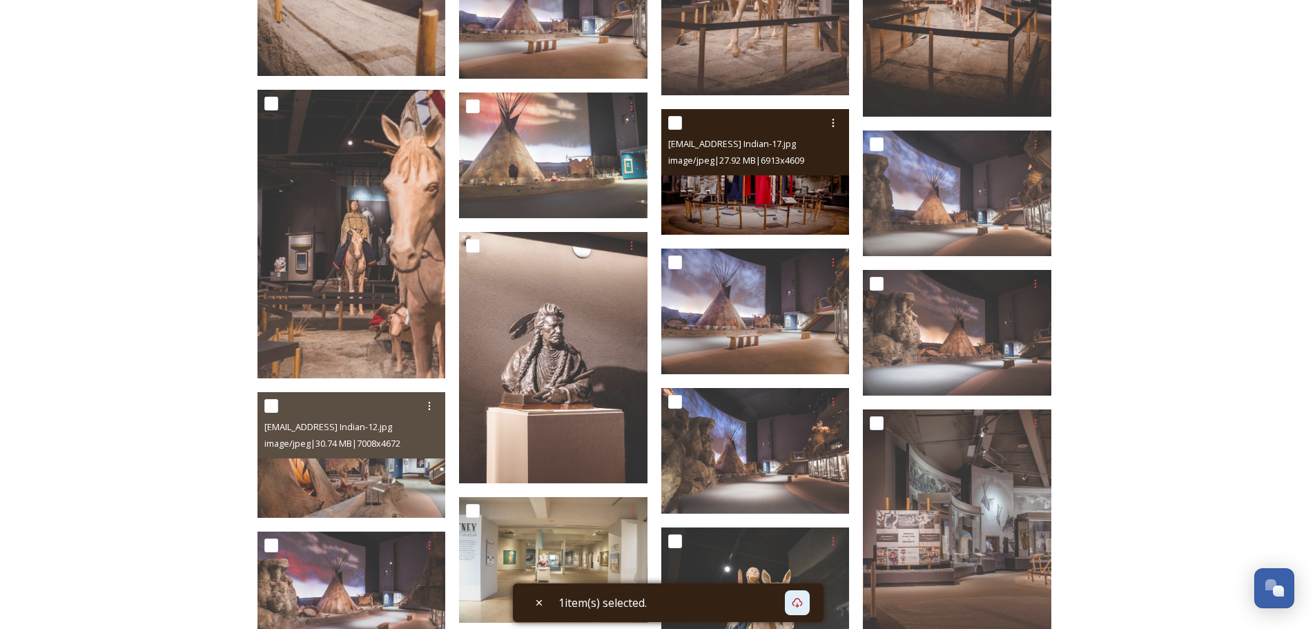
click at [819, 211] on img at bounding box center [755, 172] width 188 height 126
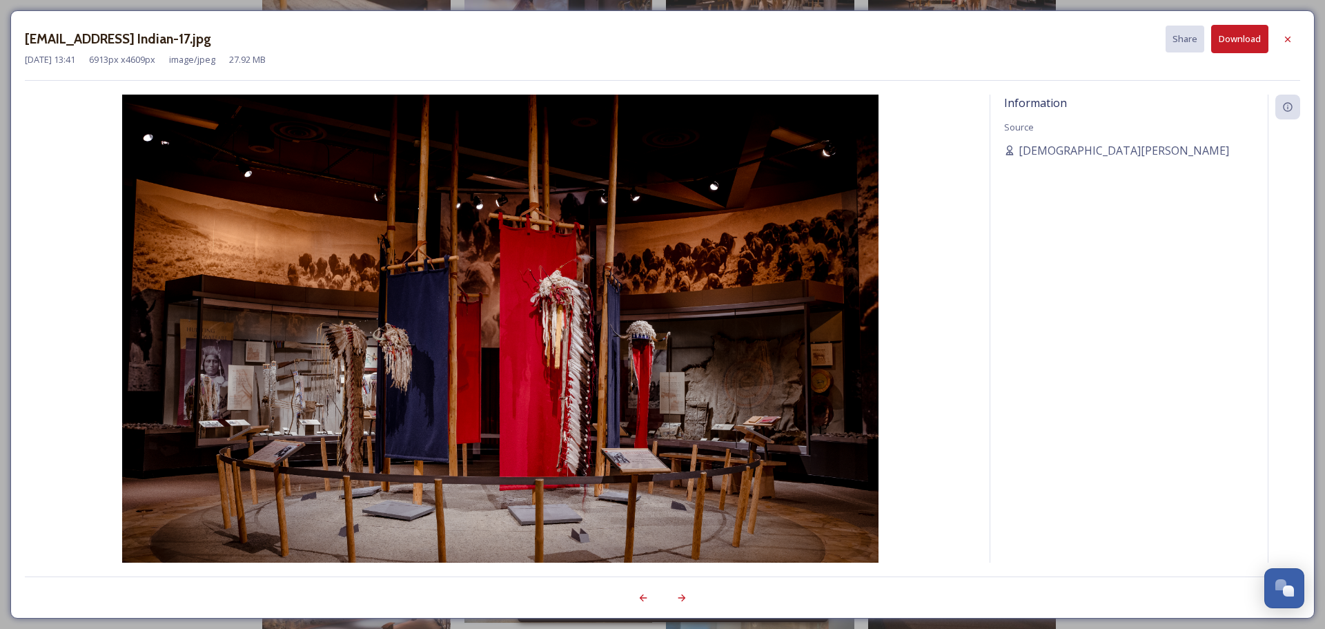
click at [1245, 38] on button "Download" at bounding box center [1239, 39] width 57 height 28
click at [1289, 36] on icon at bounding box center [1287, 39] width 11 height 11
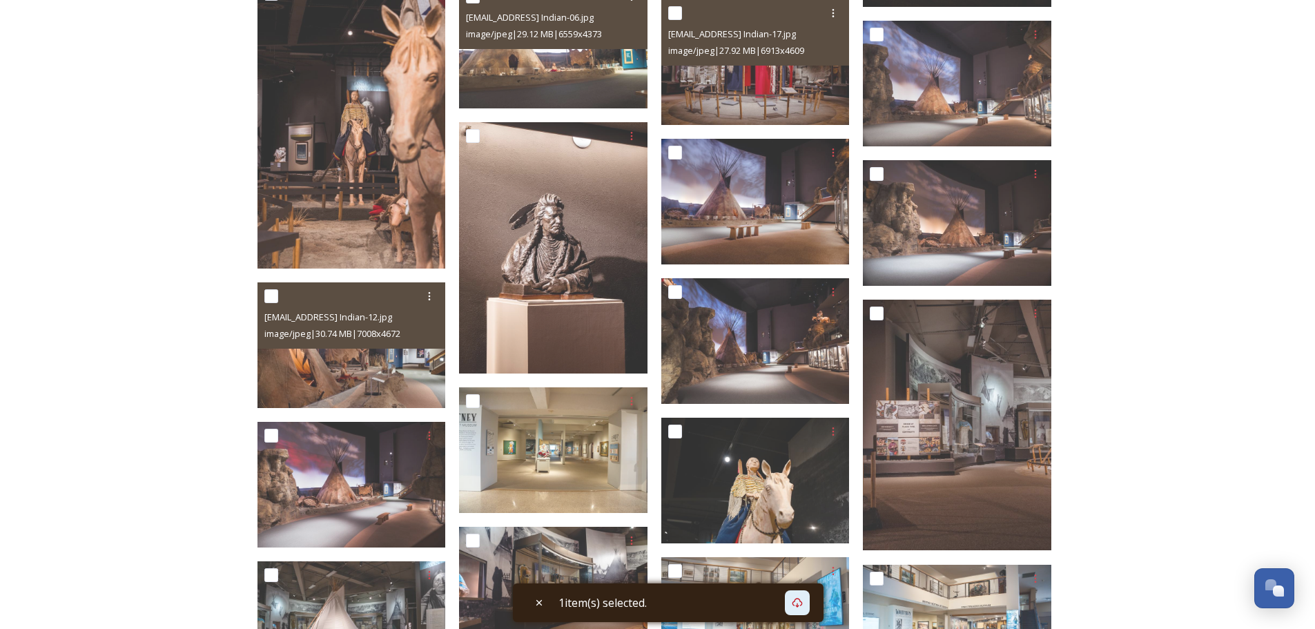
scroll to position [2228, 0]
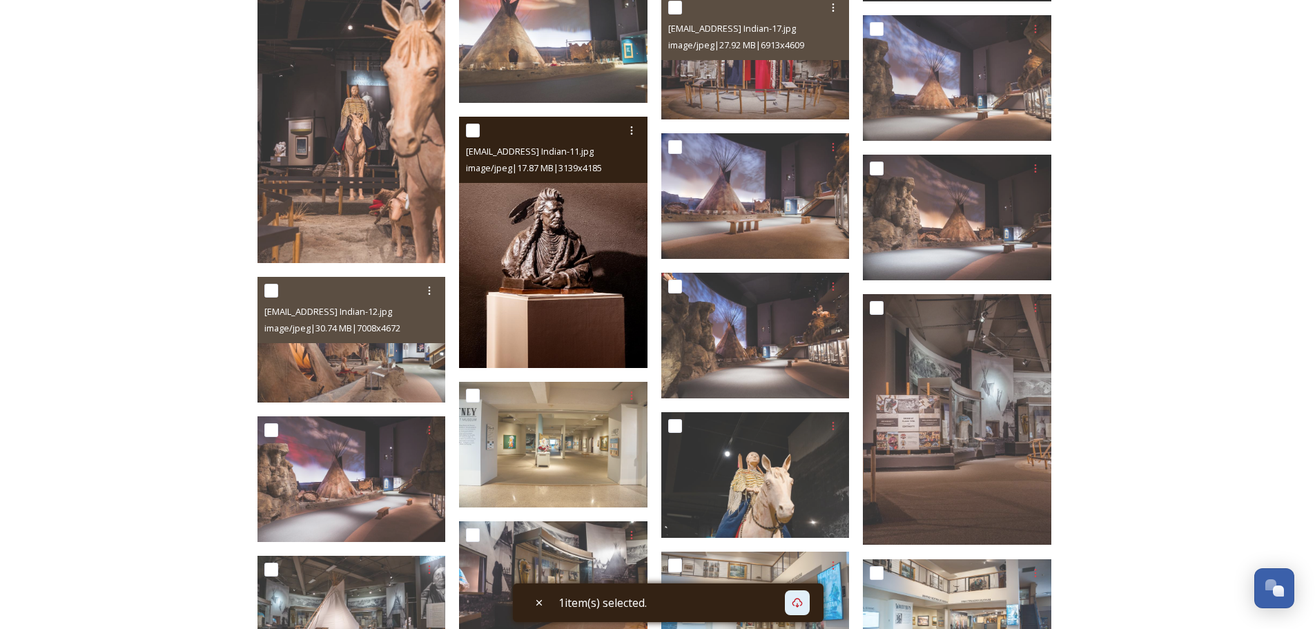
click at [574, 244] on img at bounding box center [553, 242] width 188 height 251
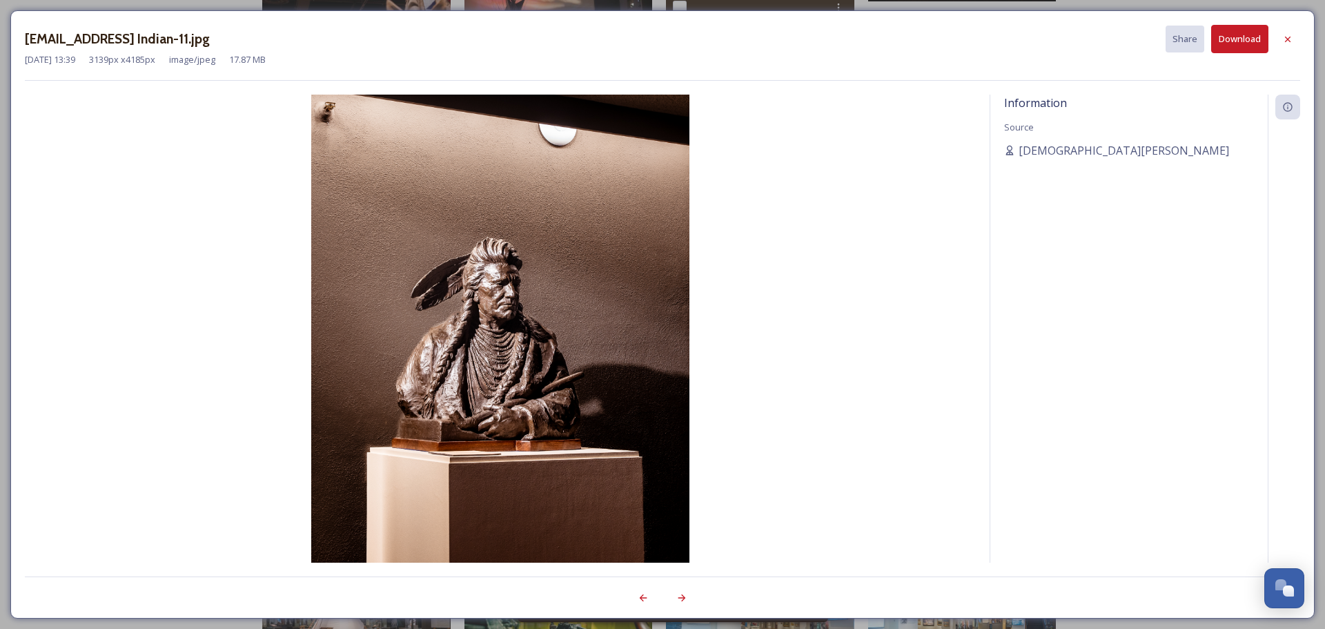
click at [1238, 34] on button "Download" at bounding box center [1239, 39] width 57 height 28
click at [1289, 37] on icon at bounding box center [1287, 39] width 11 height 11
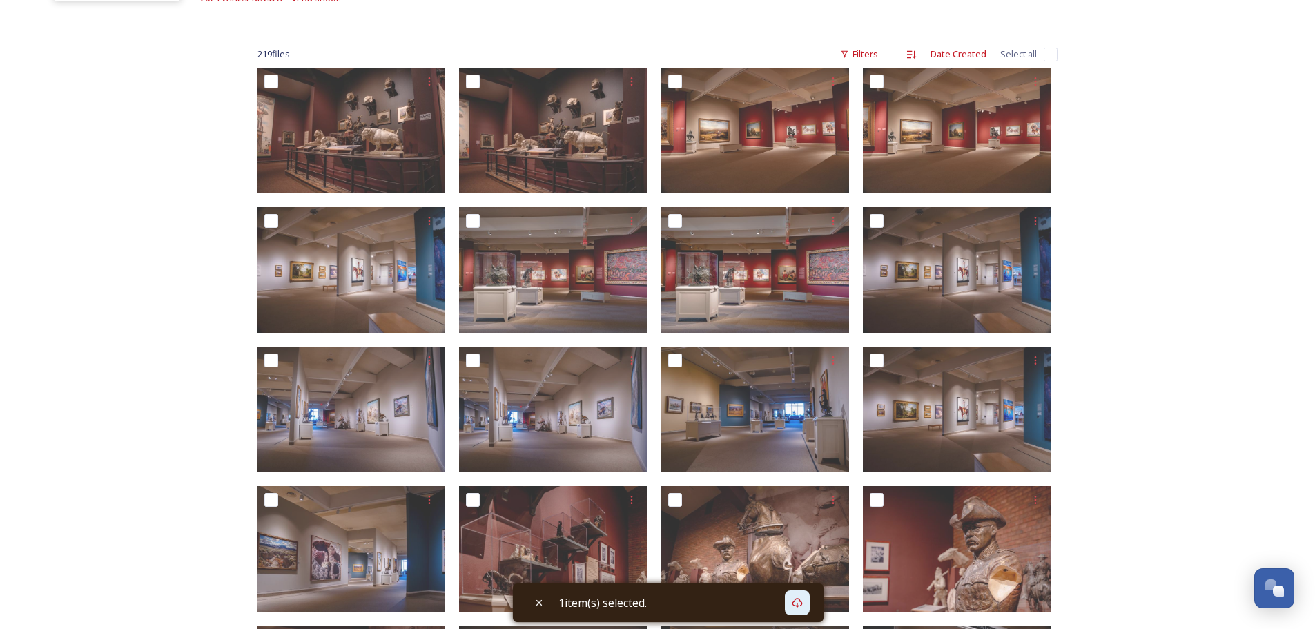
scroll to position [157, 0]
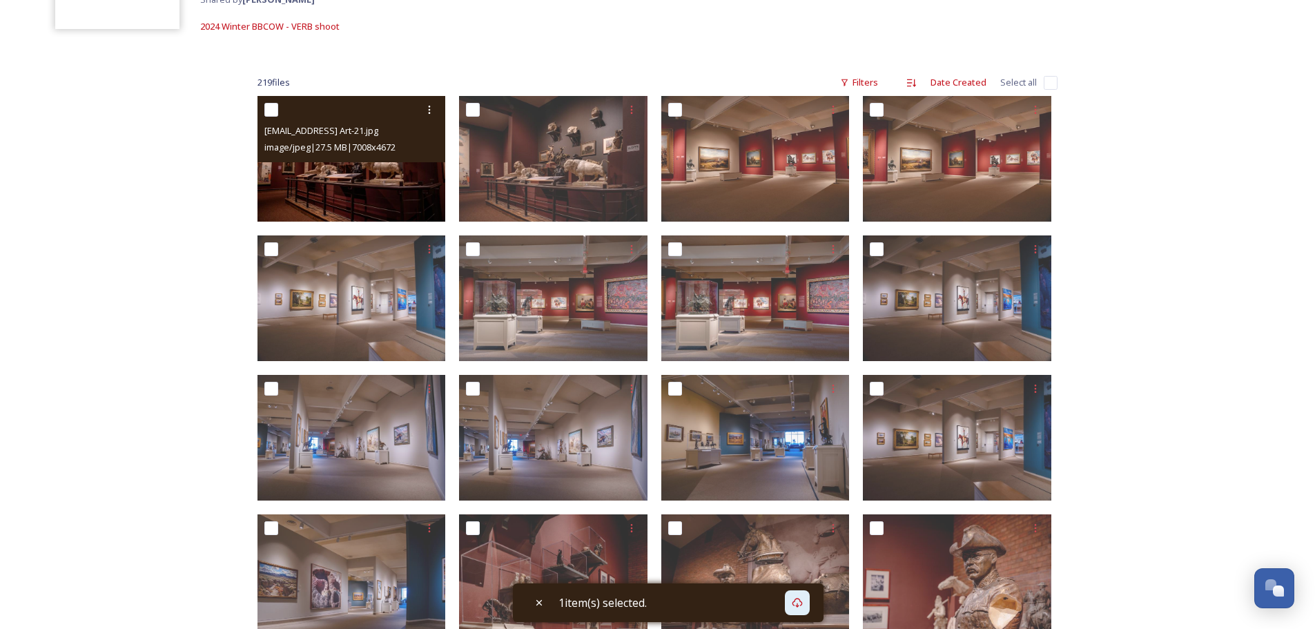
click at [376, 187] on img at bounding box center [351, 159] width 188 height 126
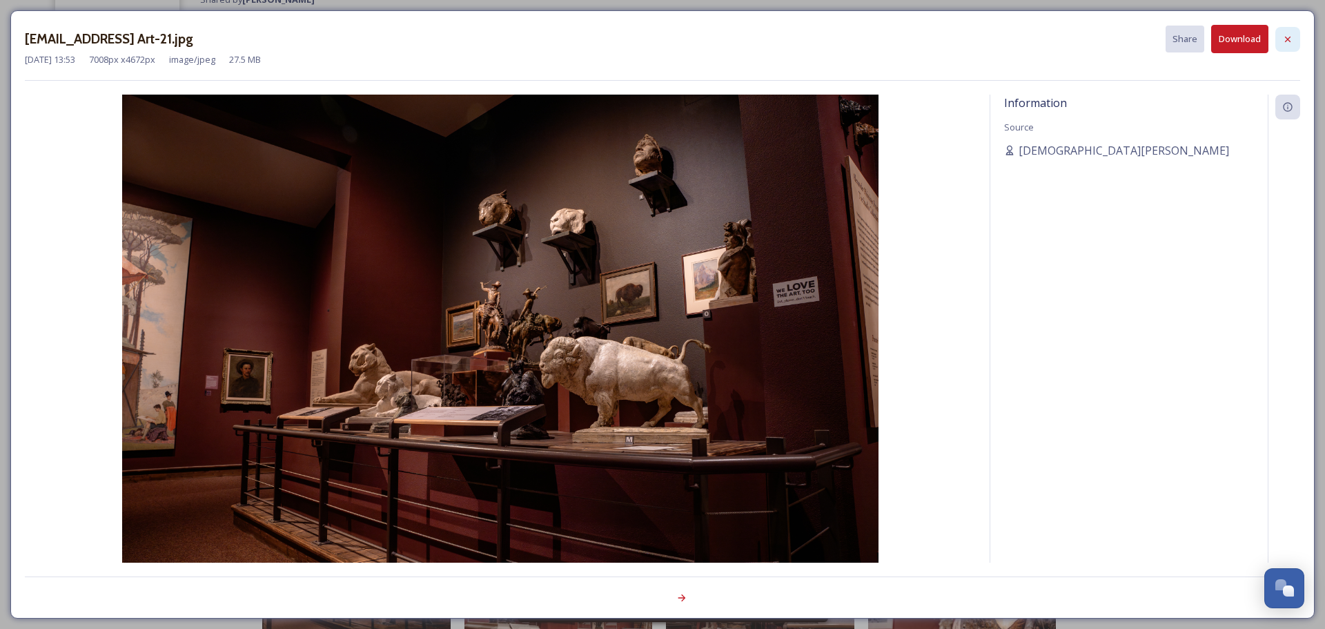
click at [1283, 34] on icon at bounding box center [1287, 39] width 11 height 11
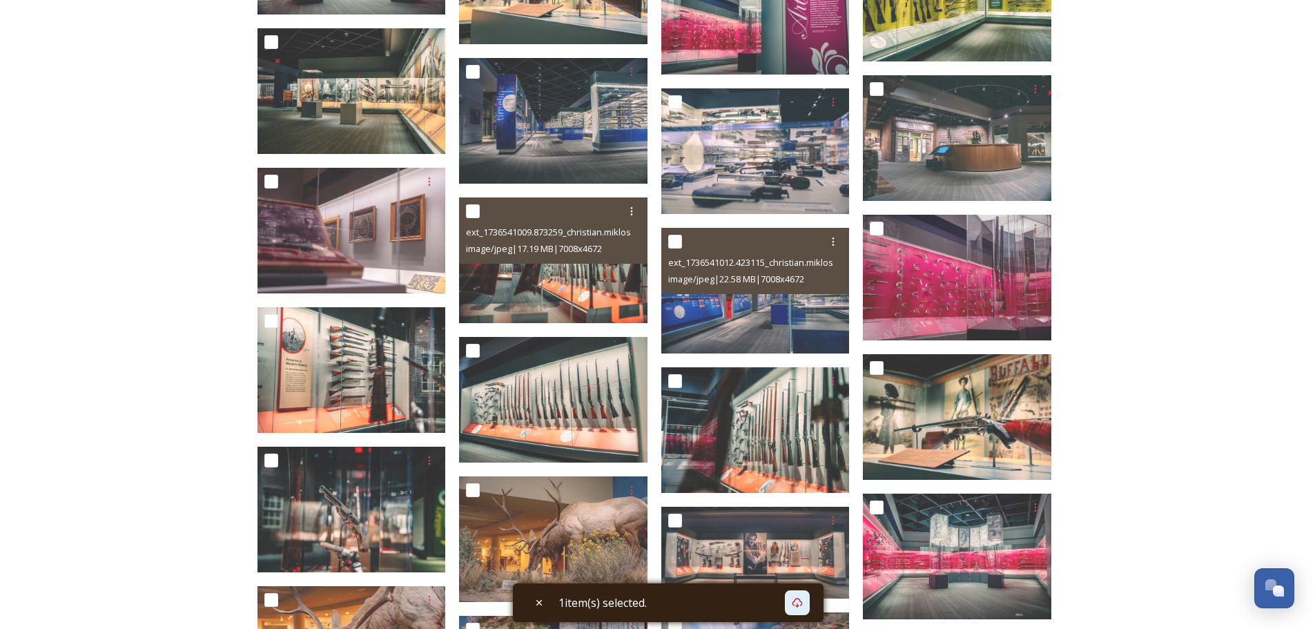
scroll to position [3838, 0]
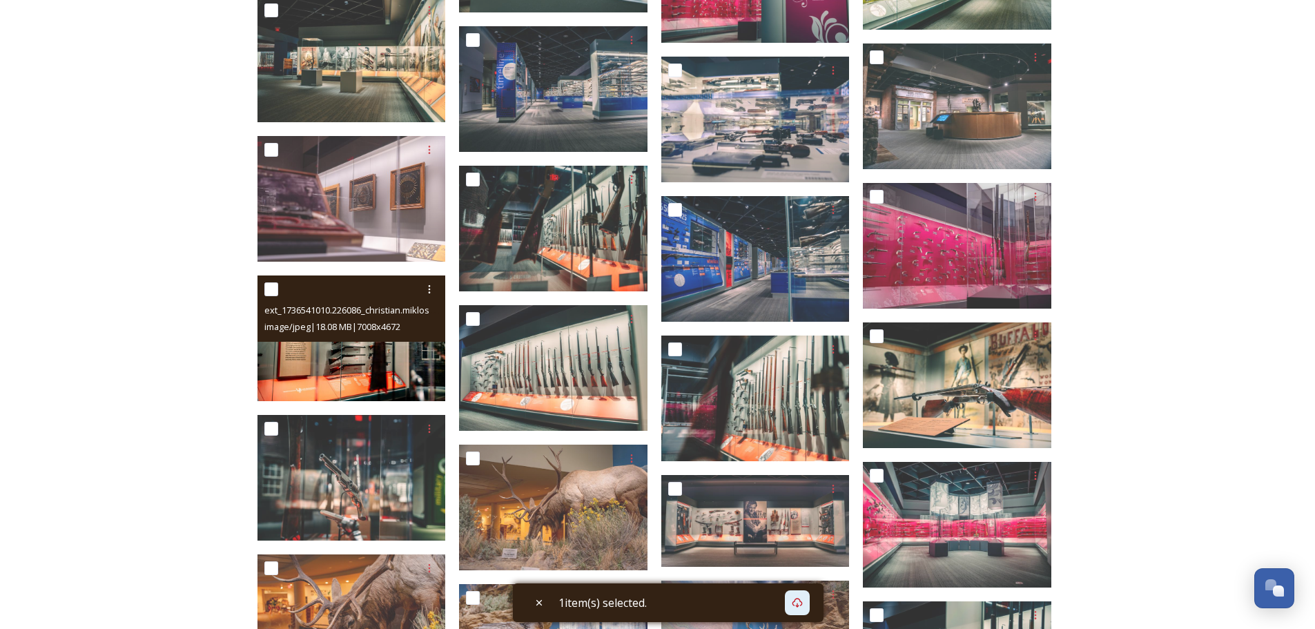
click at [402, 355] on img at bounding box center [351, 338] width 188 height 126
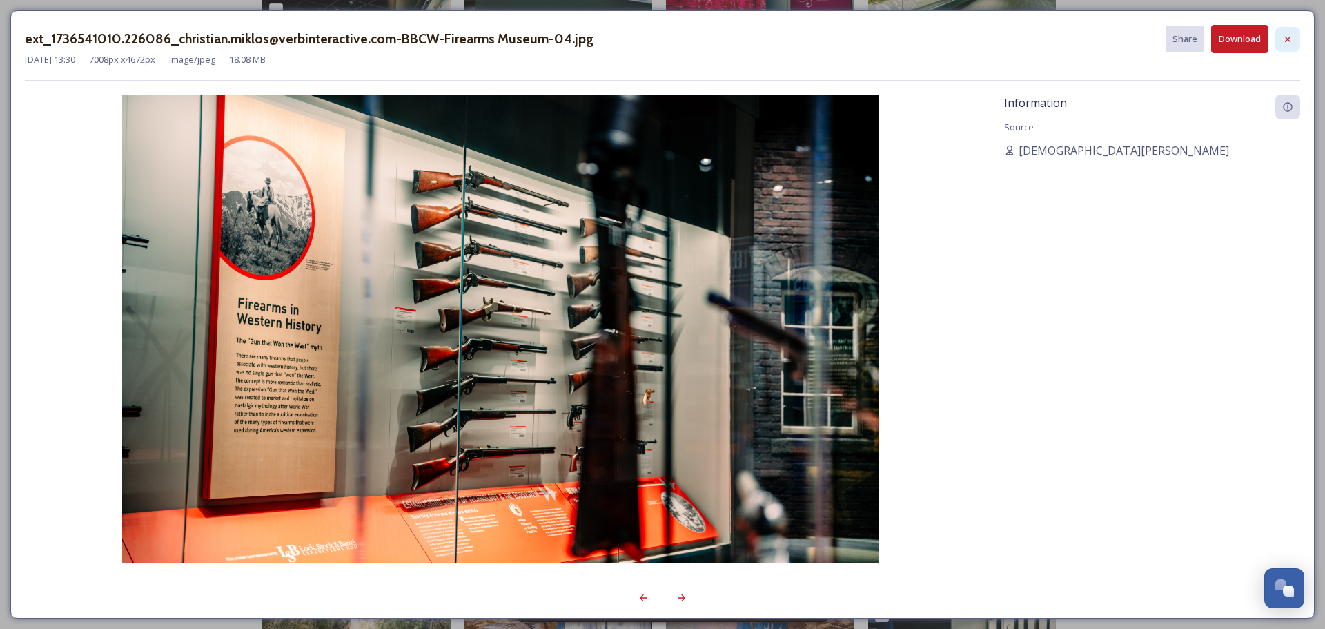
click at [1288, 32] on div at bounding box center [1288, 39] width 25 height 25
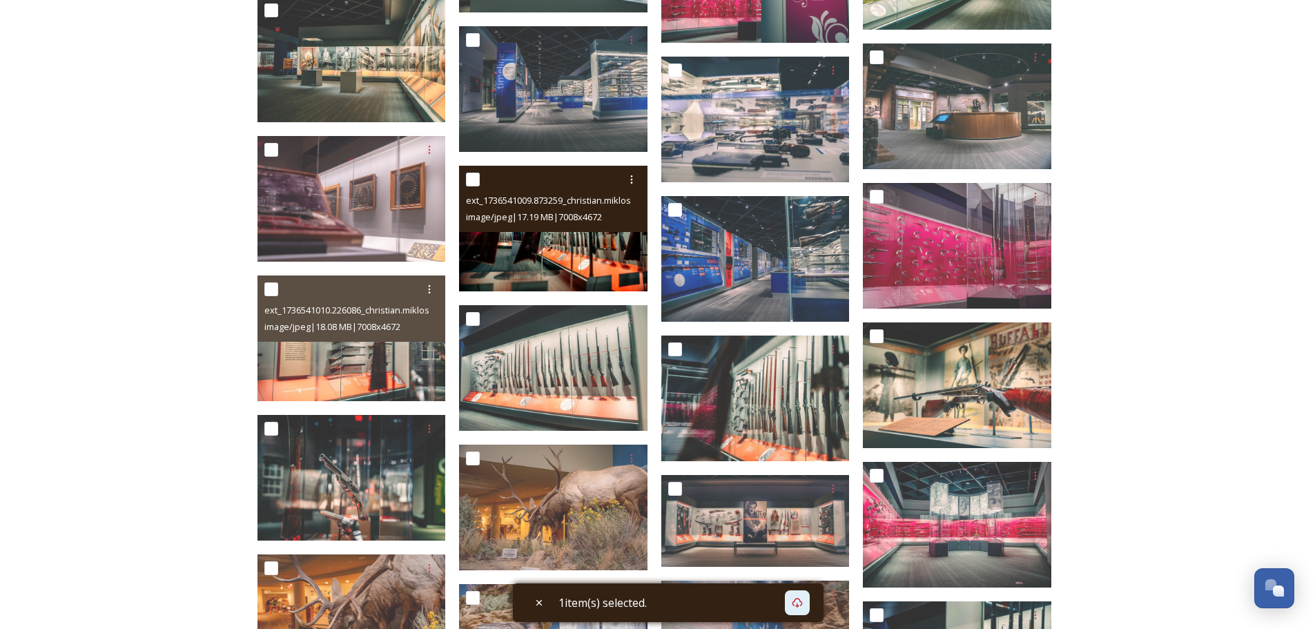
scroll to position [3954, 0]
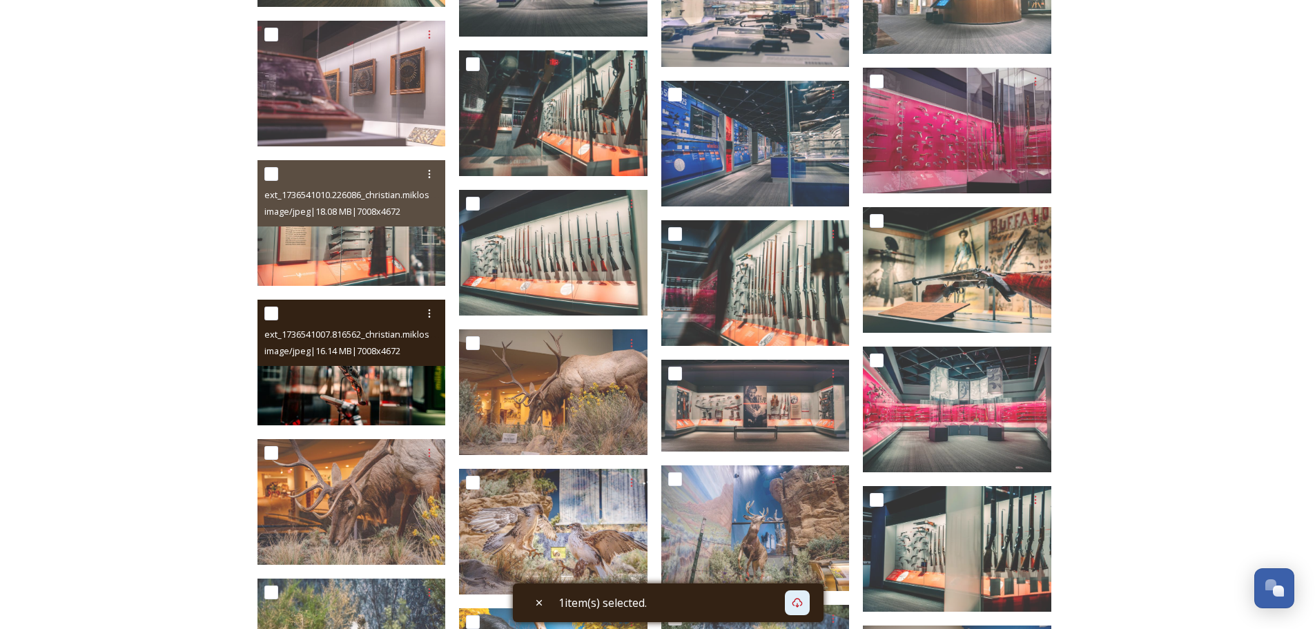
click at [378, 393] on img at bounding box center [351, 363] width 188 height 126
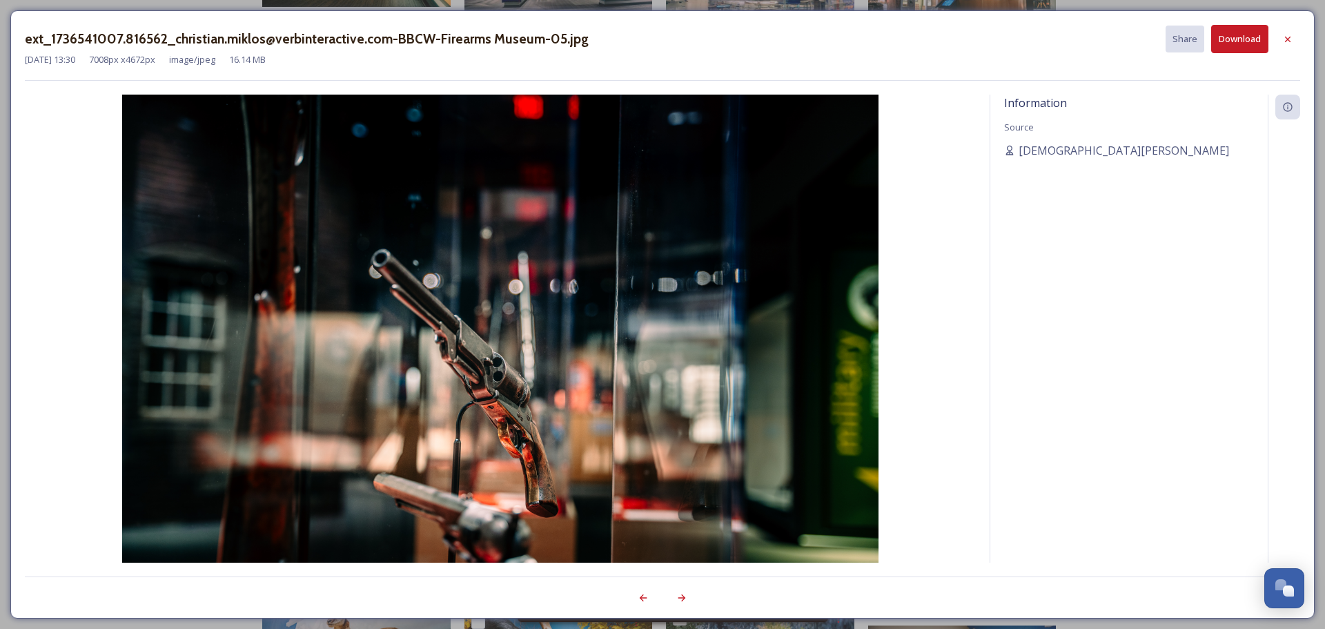
click at [1240, 39] on button "Download" at bounding box center [1239, 39] width 57 height 28
click at [1292, 43] on icon at bounding box center [1287, 39] width 11 height 11
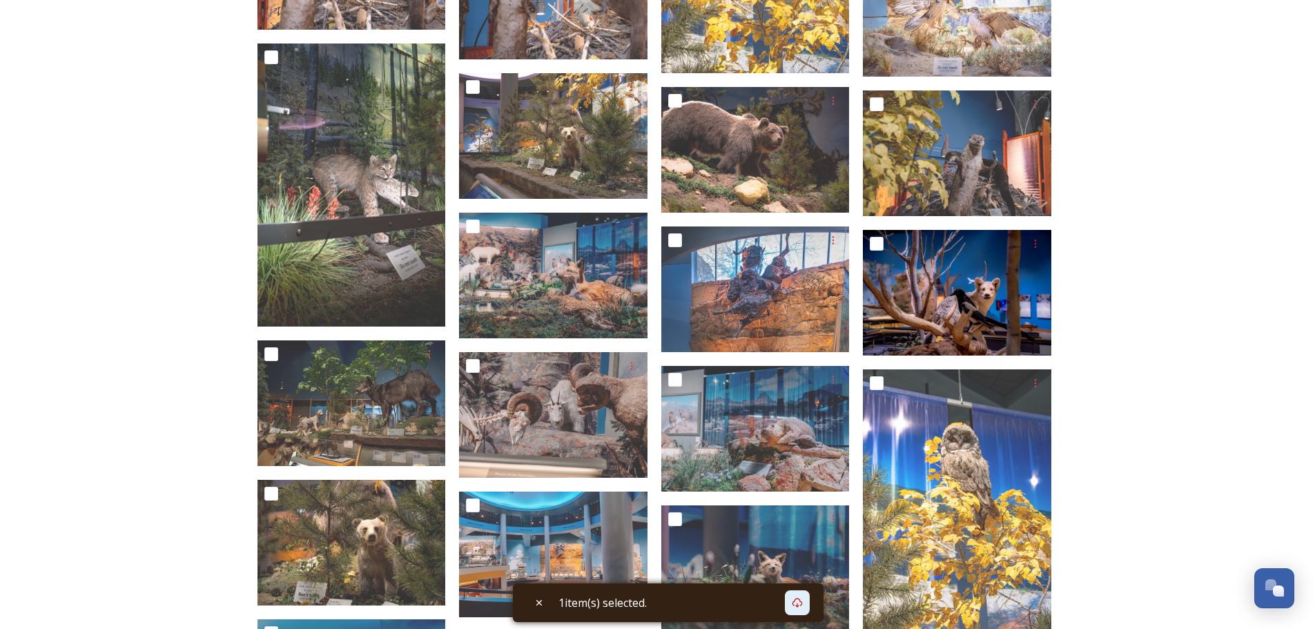
scroll to position [4874, 0]
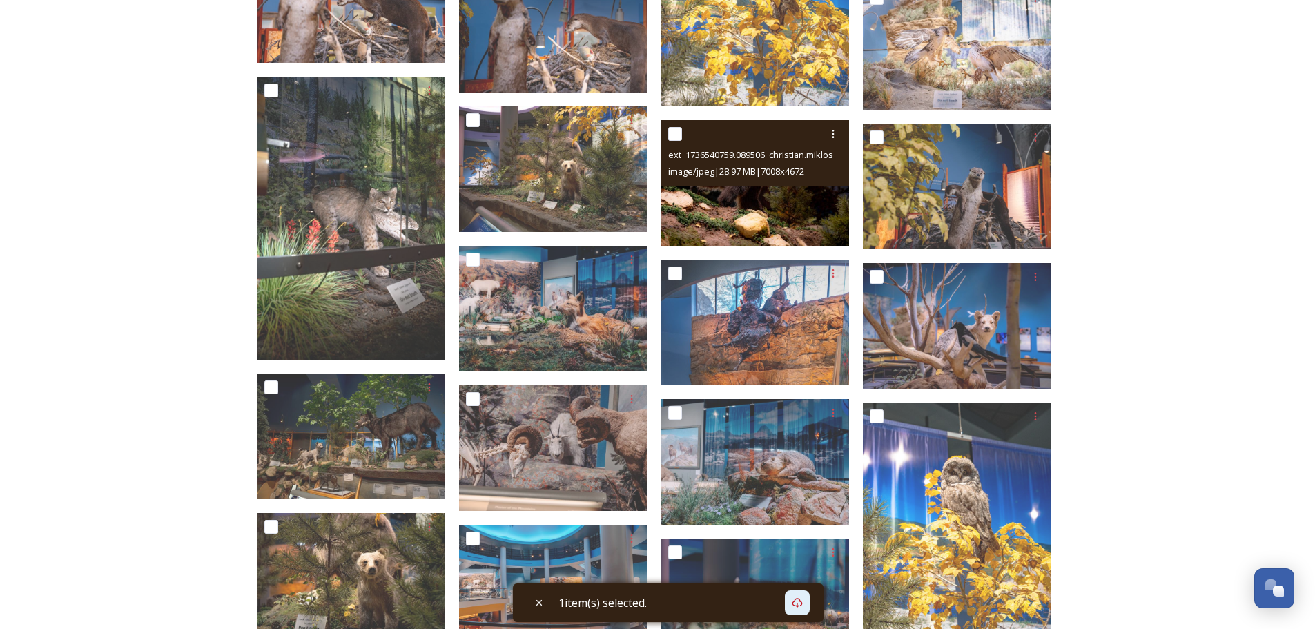
click at [735, 193] on img at bounding box center [755, 183] width 188 height 126
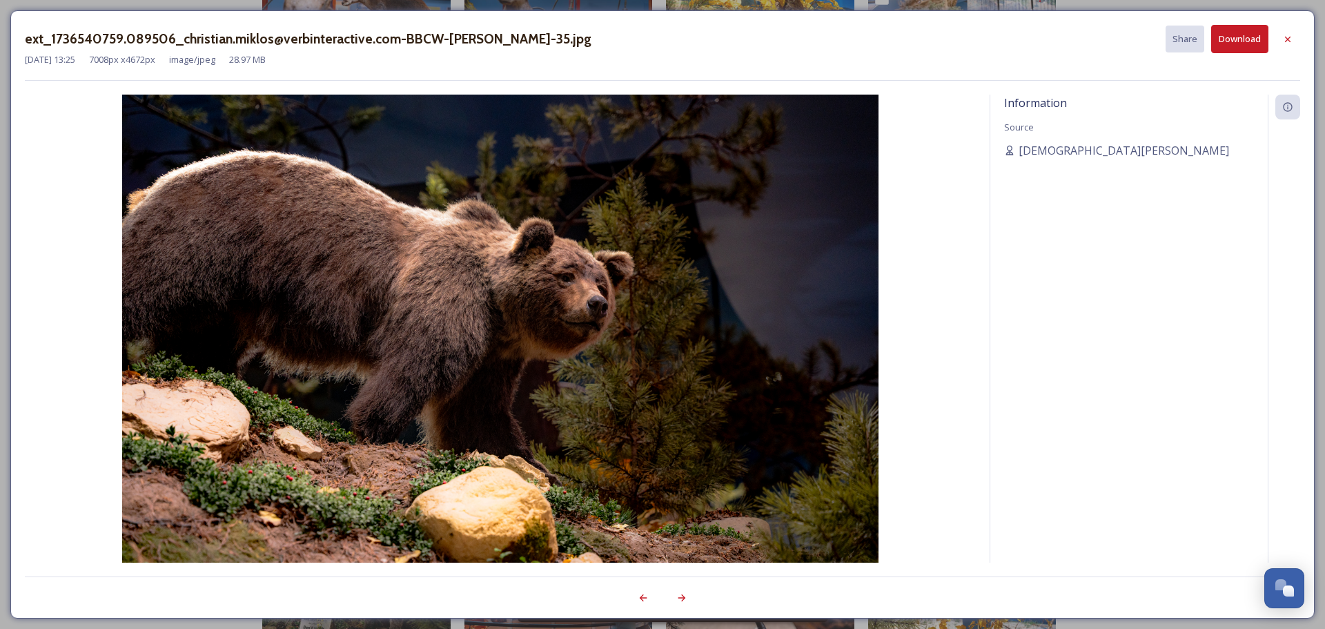
click at [1240, 38] on button "Download" at bounding box center [1239, 39] width 57 height 28
click at [1289, 35] on icon at bounding box center [1287, 39] width 11 height 11
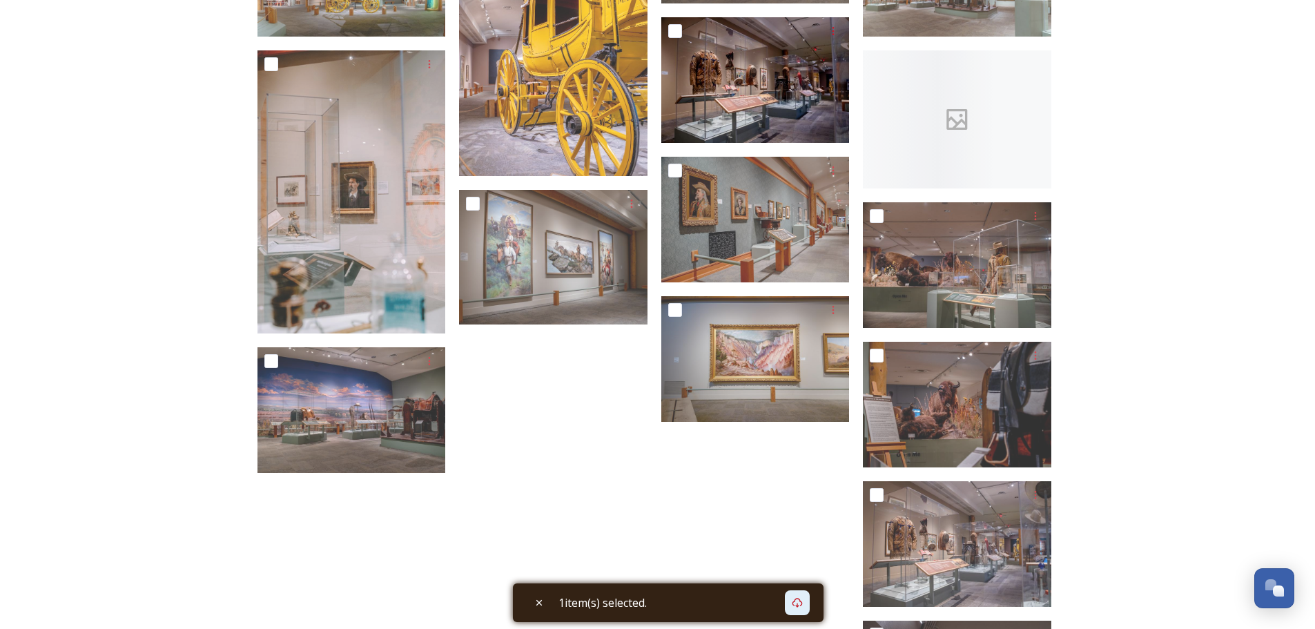
scroll to position [8095, 0]
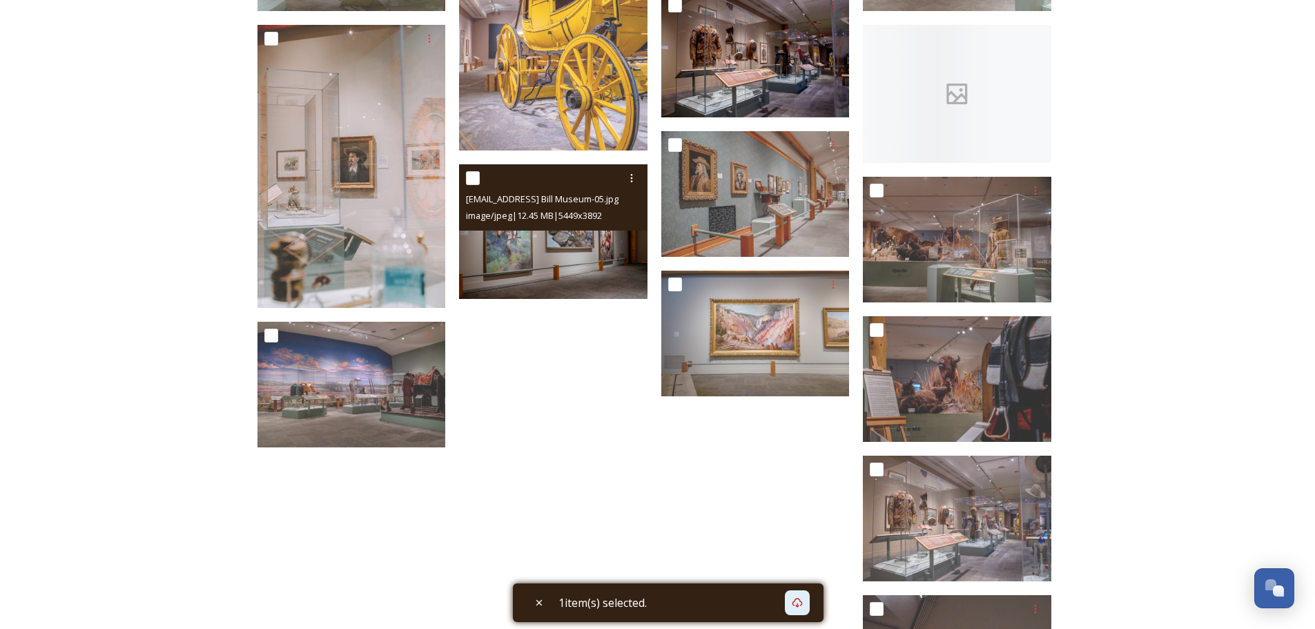
click at [543, 260] on img at bounding box center [553, 231] width 188 height 135
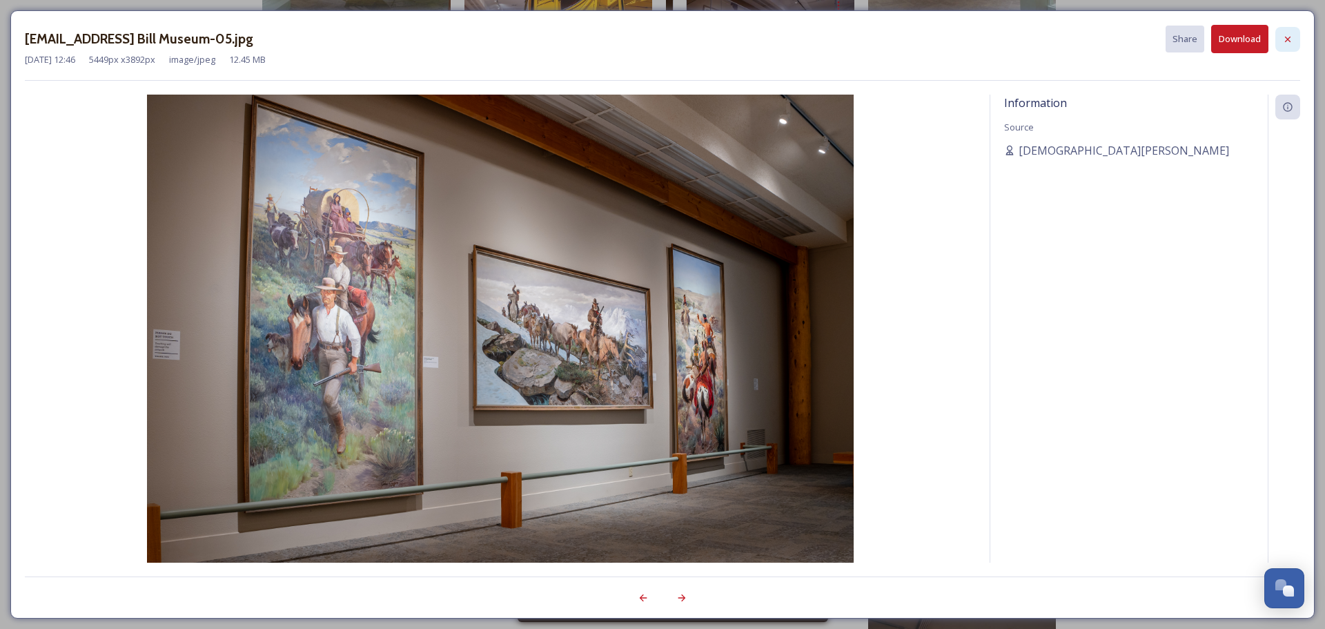
click at [1286, 36] on icon at bounding box center [1287, 39] width 11 height 11
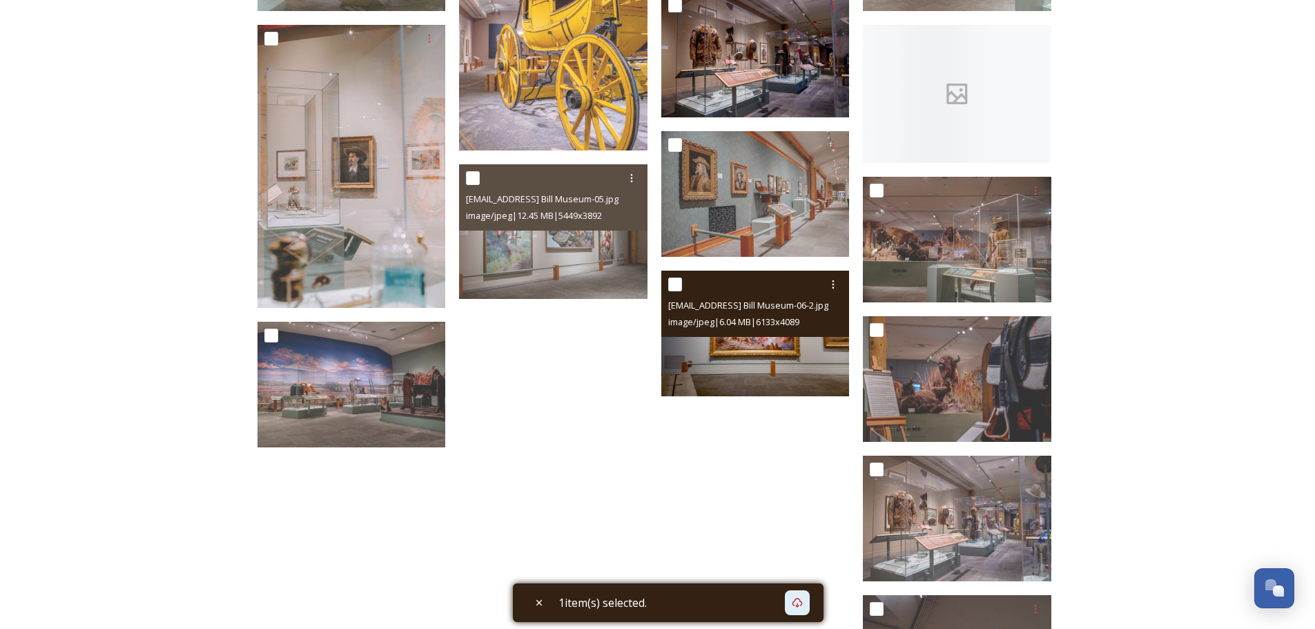
click at [774, 369] on img at bounding box center [755, 334] width 188 height 126
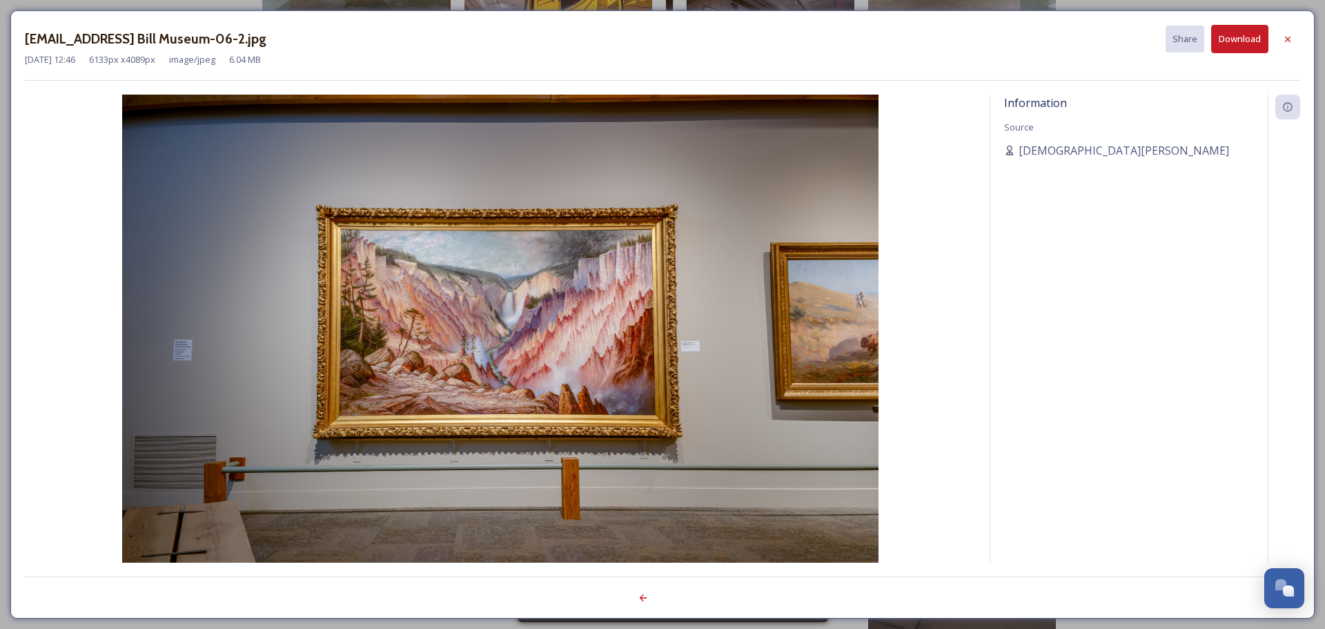
click at [1239, 41] on button "Download" at bounding box center [1239, 39] width 57 height 28
click at [1287, 38] on icon at bounding box center [1288, 39] width 6 height 6
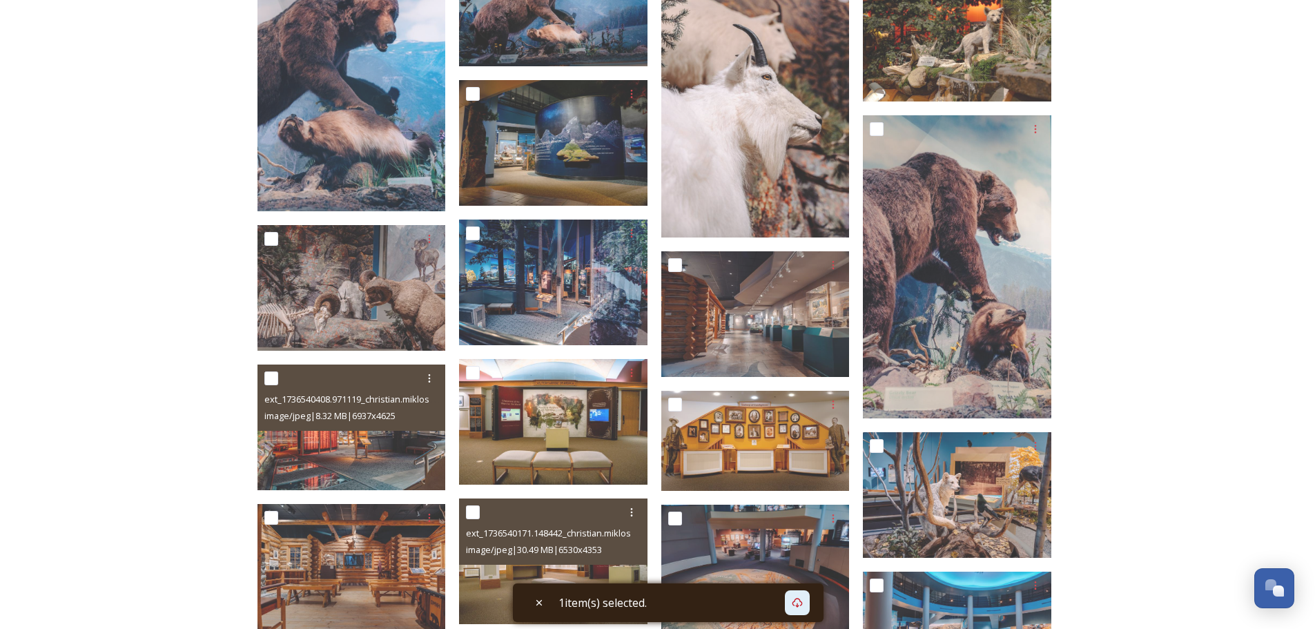
scroll to position [5564, 0]
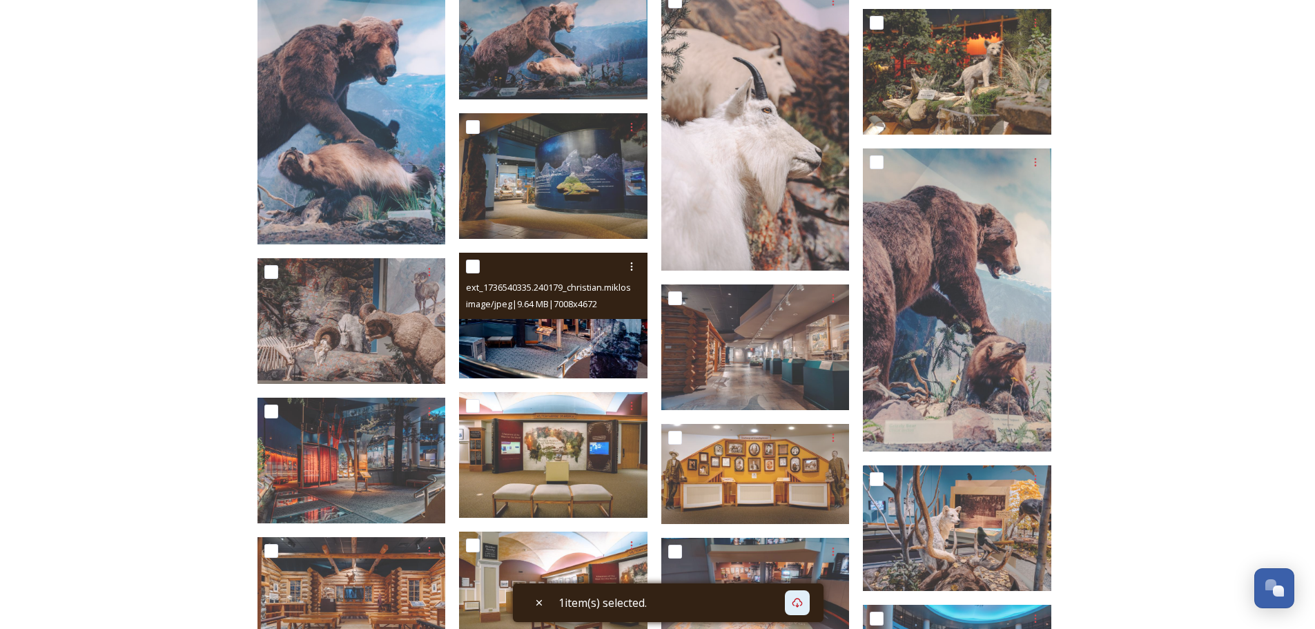
click at [583, 340] on img at bounding box center [553, 316] width 188 height 126
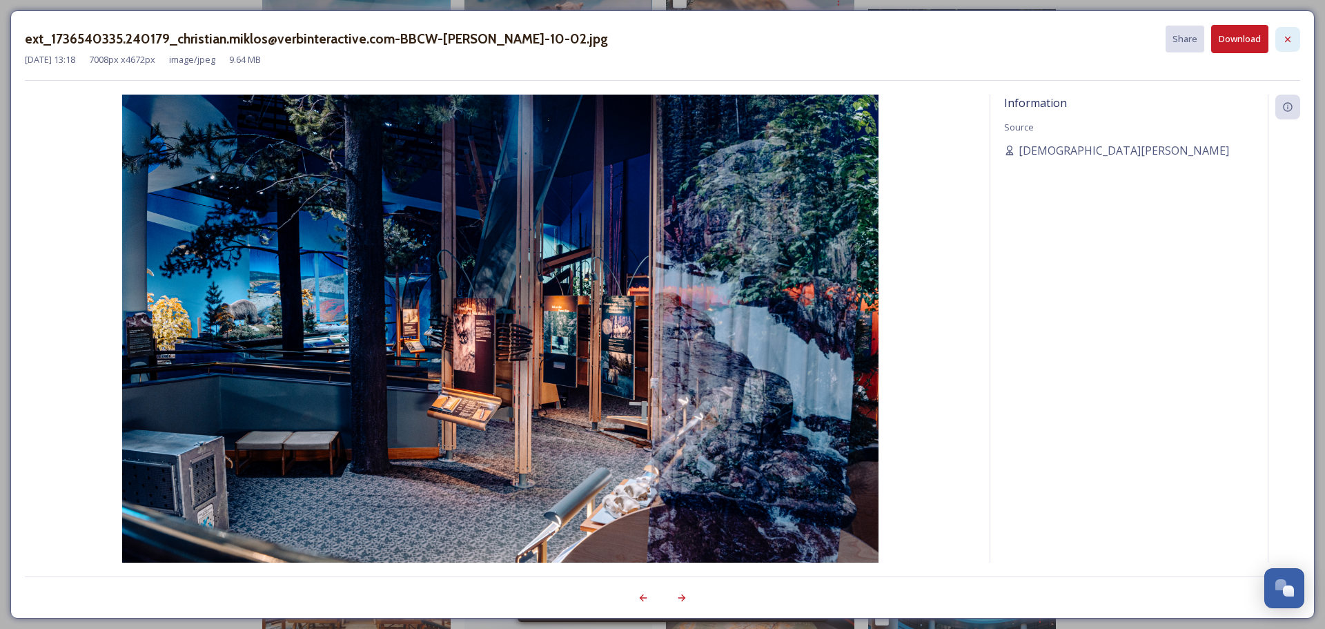
click at [1285, 42] on icon at bounding box center [1287, 39] width 11 height 11
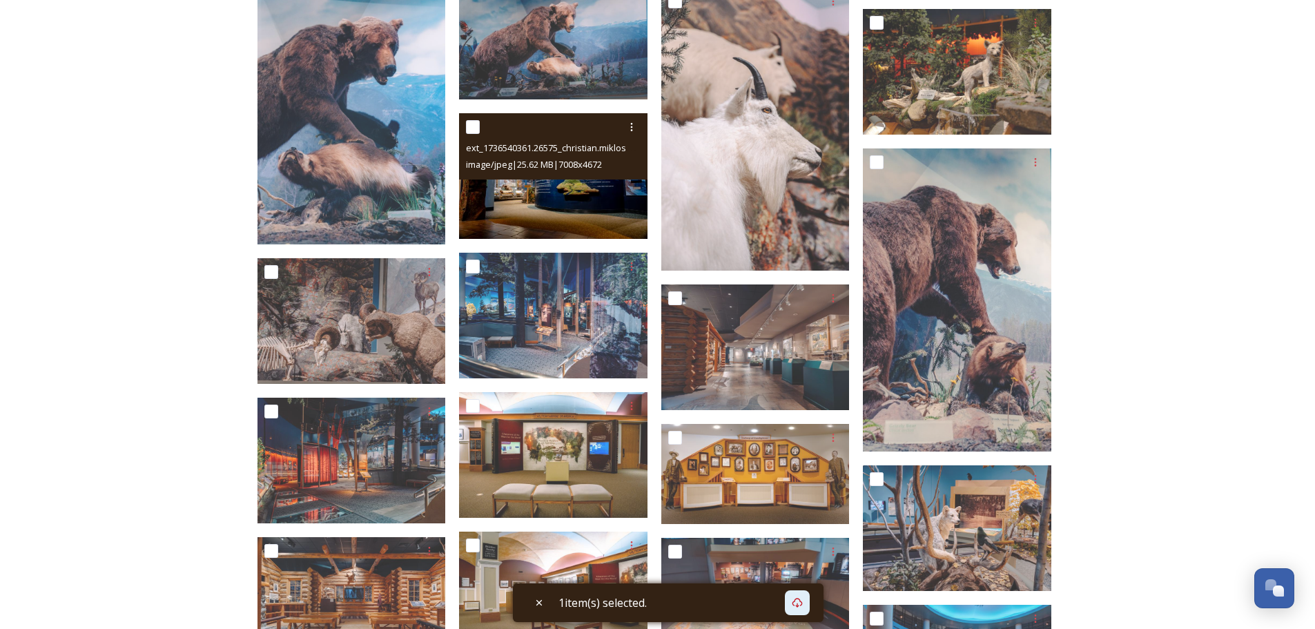
click at [562, 198] on img at bounding box center [553, 176] width 188 height 126
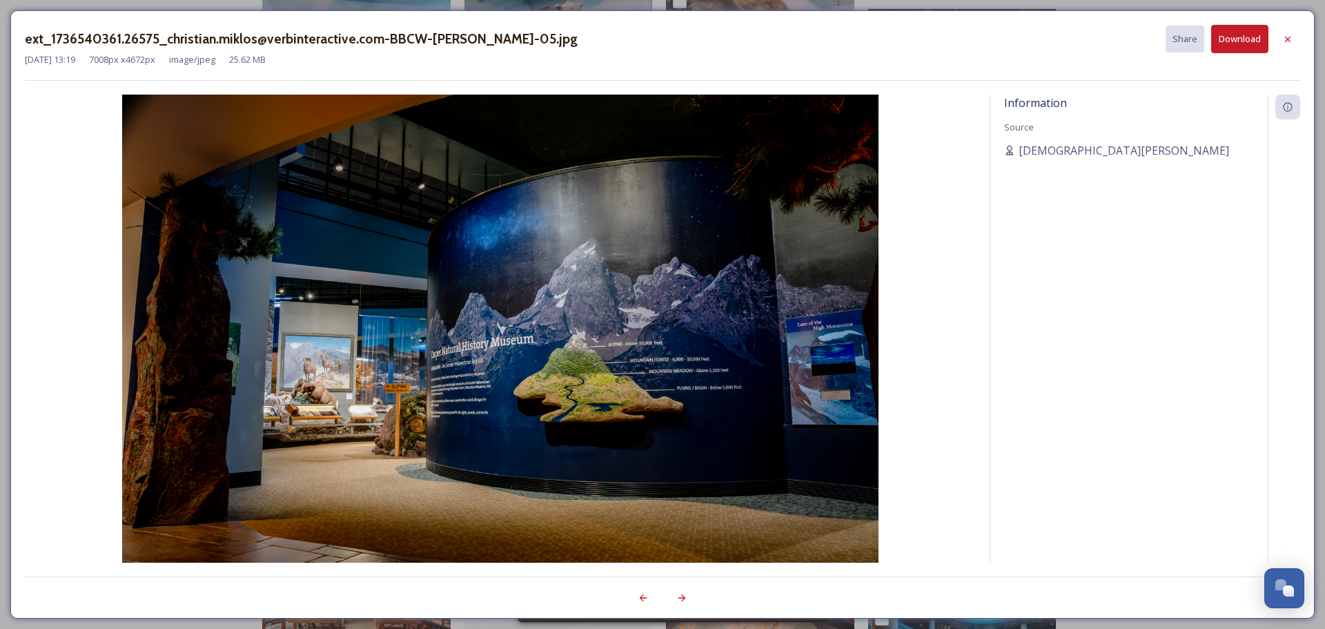
click at [1234, 39] on button "Download" at bounding box center [1239, 39] width 57 height 28
click at [1285, 40] on icon at bounding box center [1287, 39] width 11 height 11
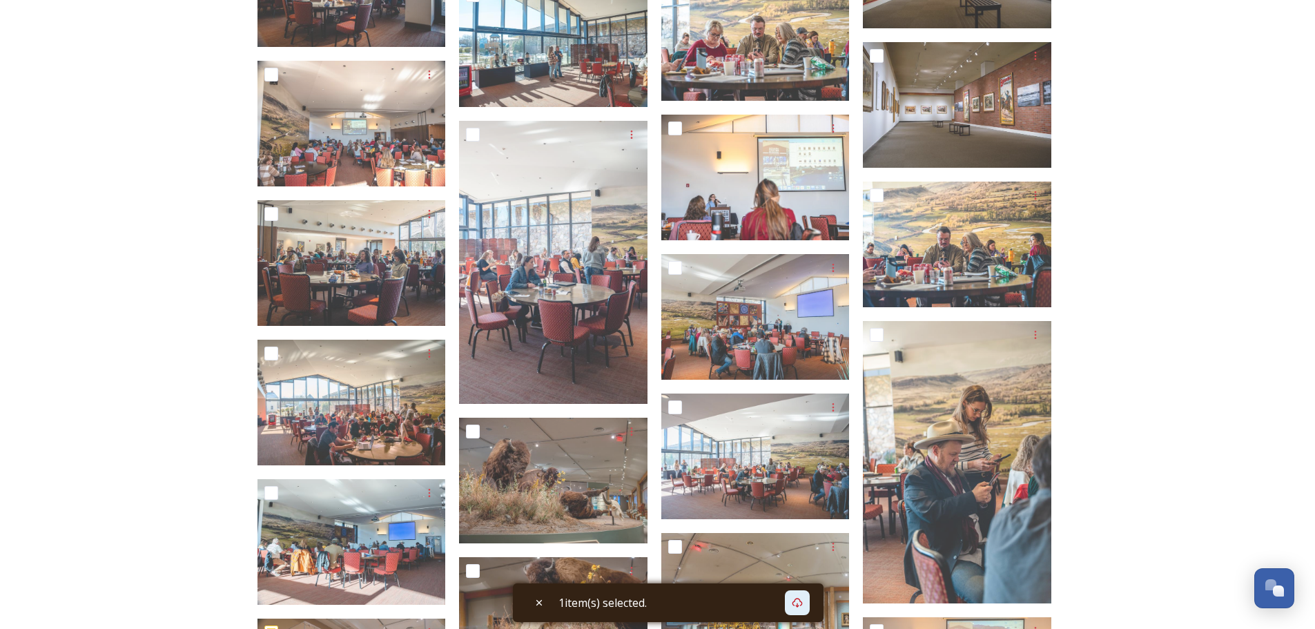
scroll to position [7248, 0]
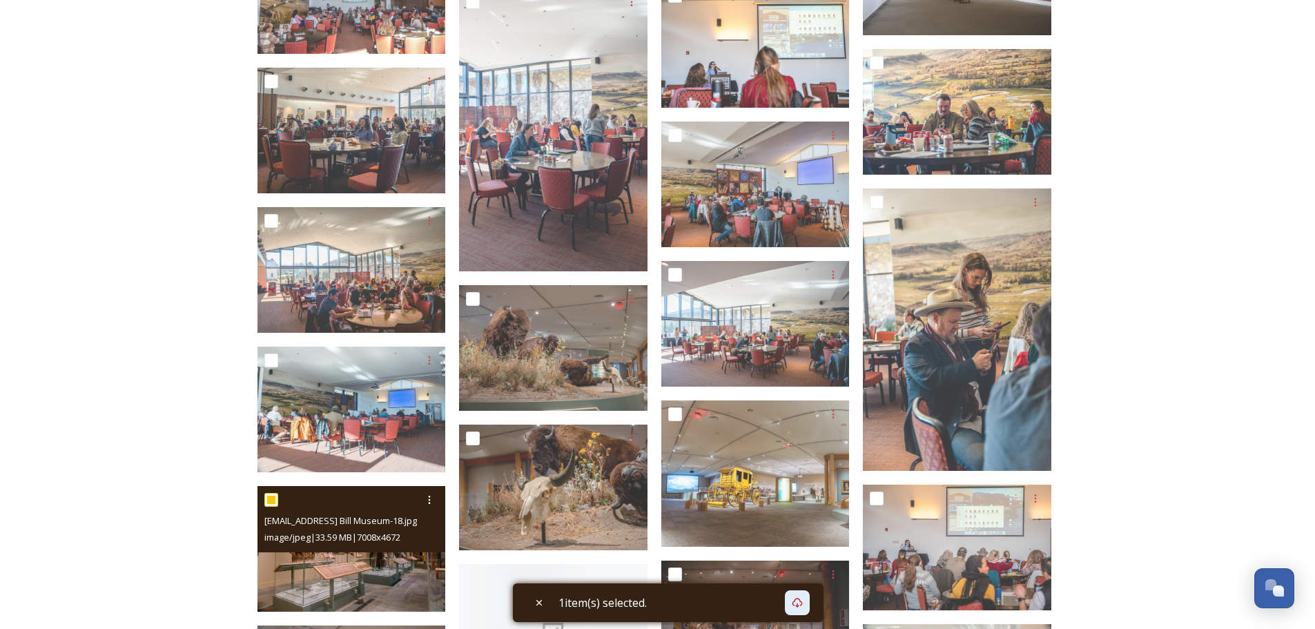
click at [377, 571] on img at bounding box center [351, 549] width 188 height 126
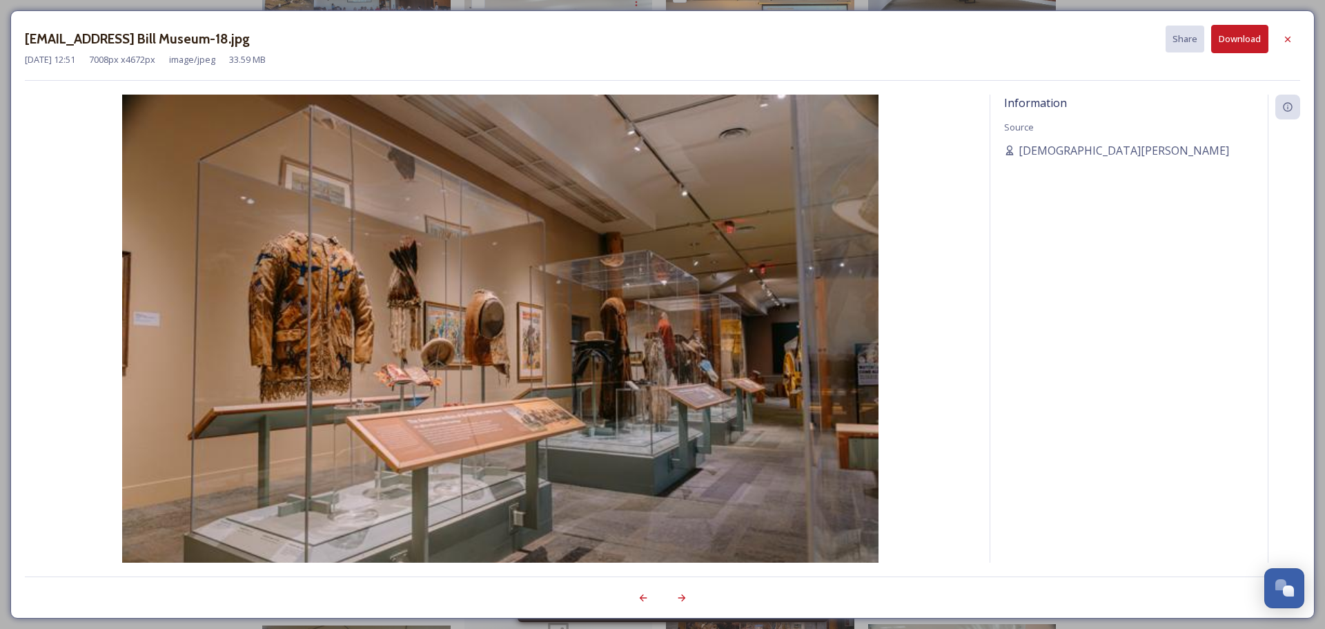
click at [1242, 37] on button "Download" at bounding box center [1239, 39] width 57 height 28
click at [1285, 38] on icon at bounding box center [1287, 39] width 11 height 11
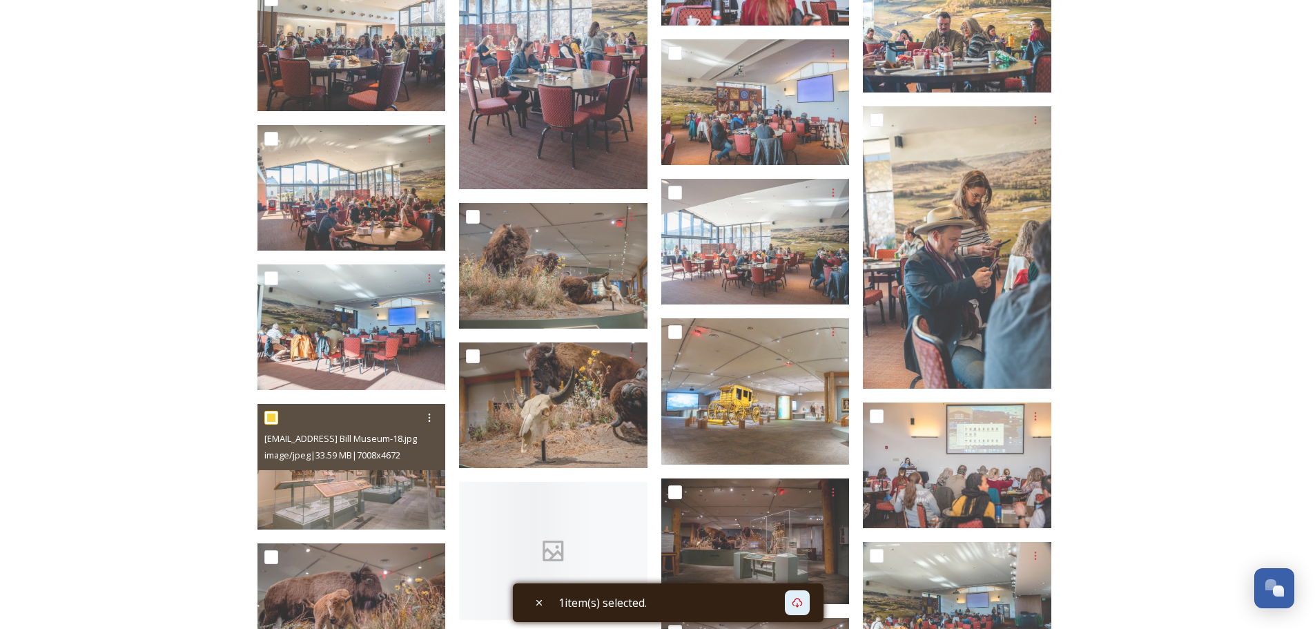
scroll to position [7363, 0]
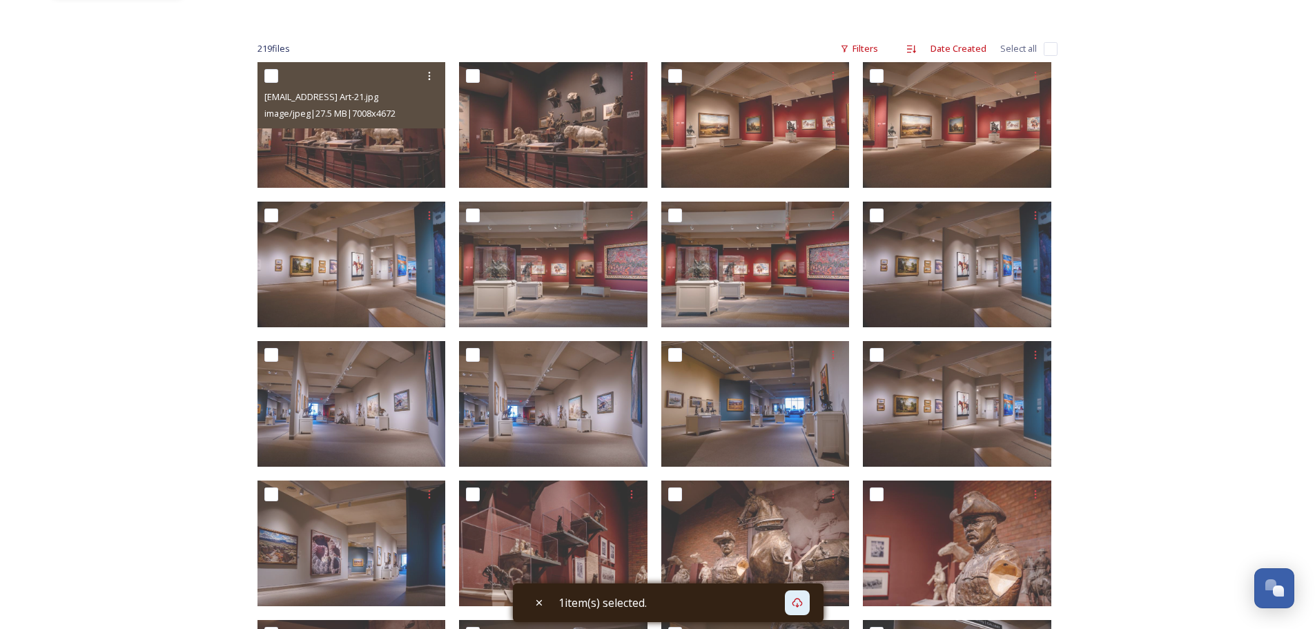
scroll to position [0, 0]
